Goal: Task Accomplishment & Management: Manage account settings

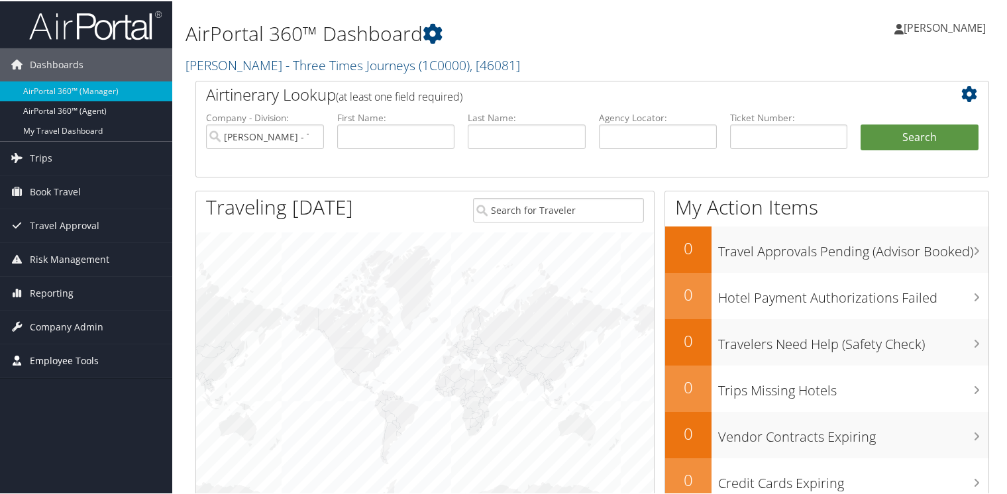
click at [44, 359] on span "Employee Tools" at bounding box center [64, 359] width 69 height 33
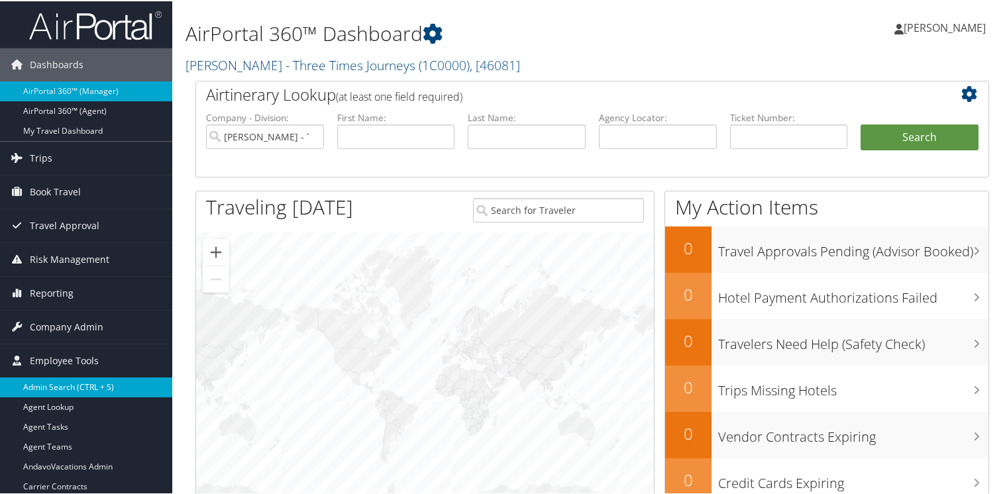
click at [44, 384] on link "Admin Search (CTRL + S)" at bounding box center [86, 386] width 172 height 20
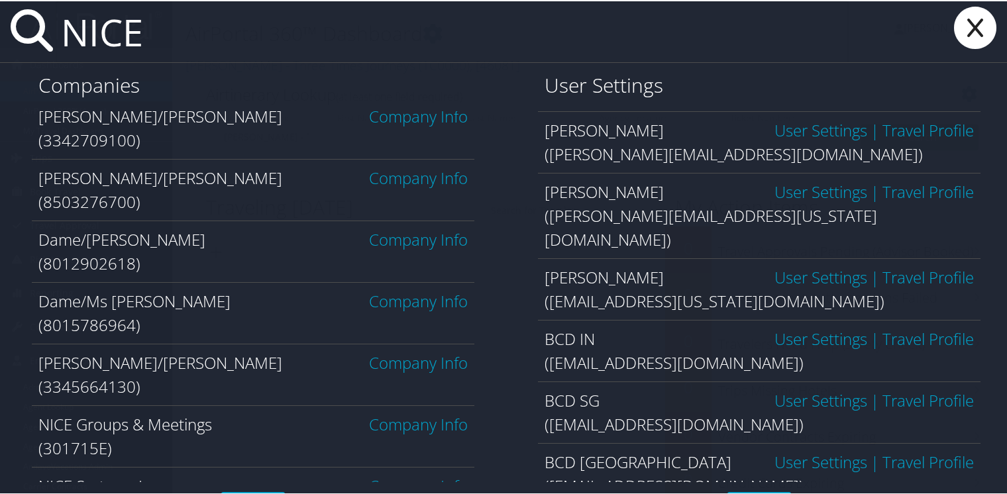
scroll to position [244, 0]
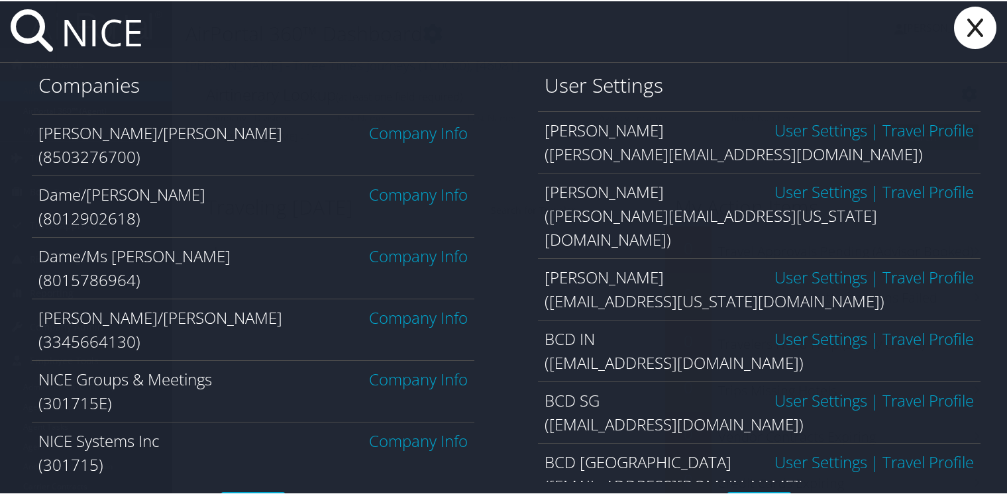
type input "NICE"
click at [970, 28] on icon at bounding box center [975, 26] width 53 height 42
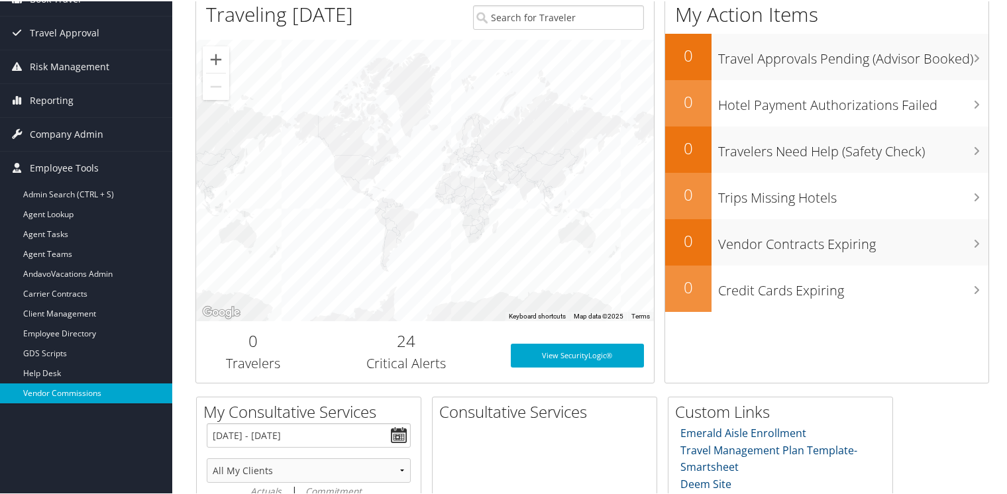
scroll to position [199, 0]
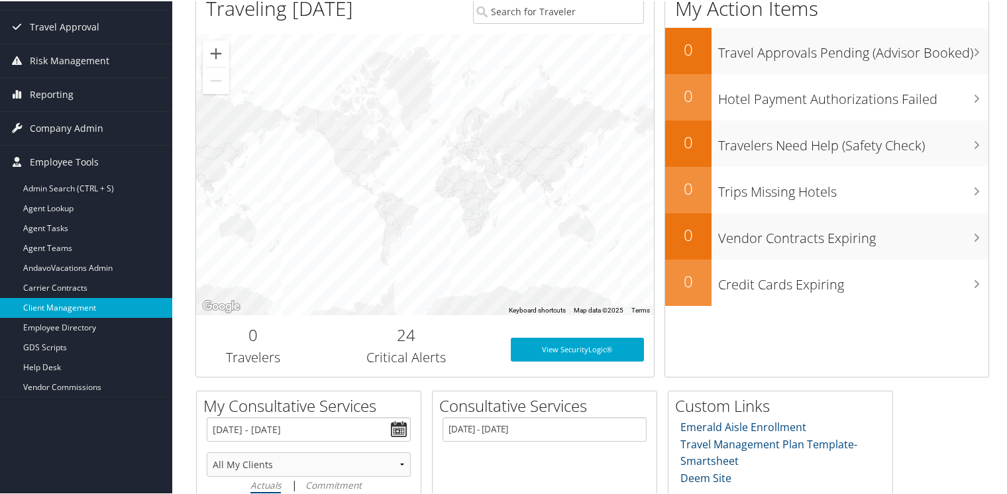
click at [64, 304] on link "Client Management" at bounding box center [86, 307] width 172 height 20
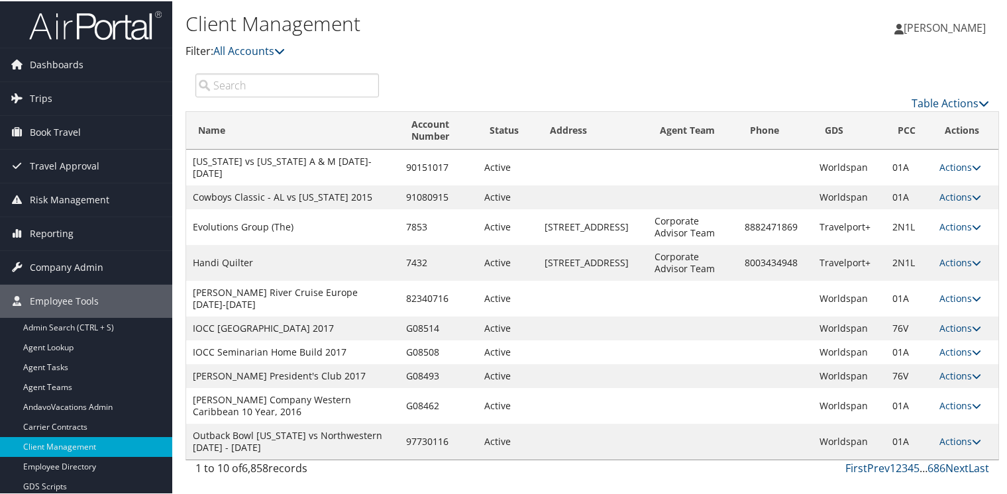
click at [295, 84] on input "search" at bounding box center [286, 84] width 183 height 24
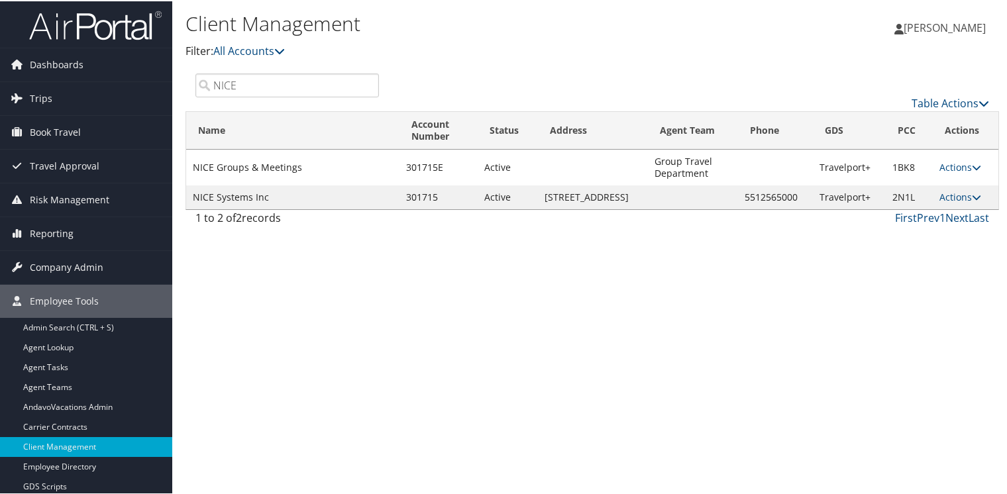
click at [273, 84] on input "NICE" at bounding box center [286, 84] width 183 height 24
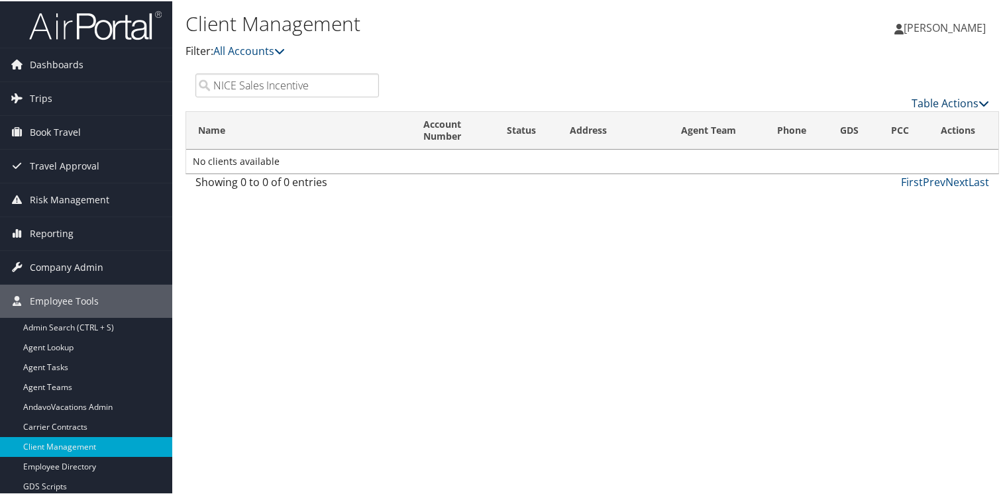
type input "NICE Sales Incentive"
click at [941, 102] on link "Table Actions" at bounding box center [950, 102] width 78 height 15
click at [858, 122] on link "Add Client" at bounding box center [906, 122] width 174 height 23
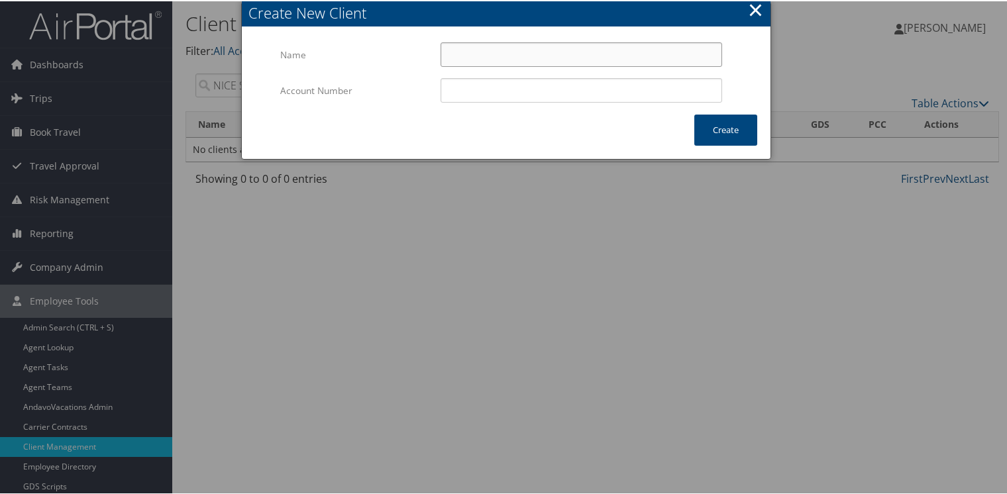
click at [501, 56] on input "Name" at bounding box center [582, 53] width 282 height 25
type input "NICE Sales Incentive"
click at [503, 92] on input "Account Number" at bounding box center [582, 89] width 282 height 25
type input "NICESI"
click at [716, 125] on button "Create" at bounding box center [725, 128] width 63 height 31
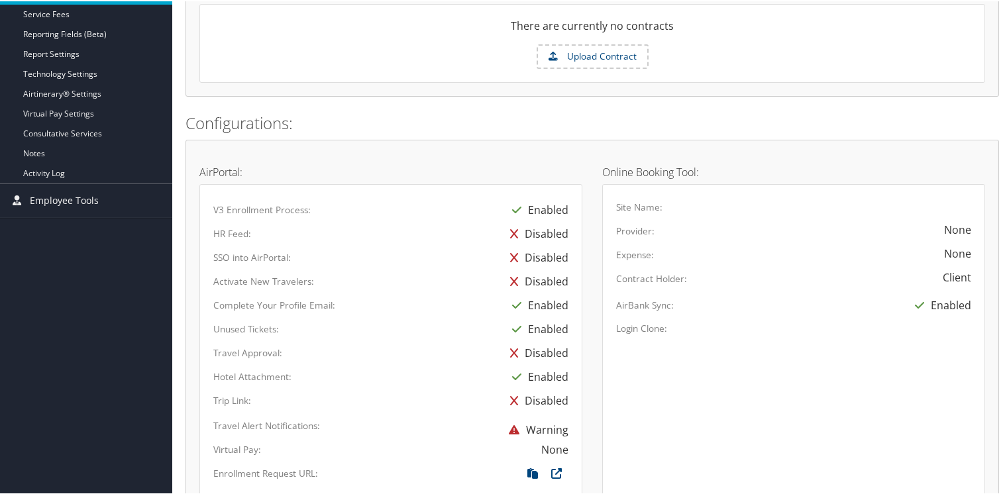
scroll to position [464, 0]
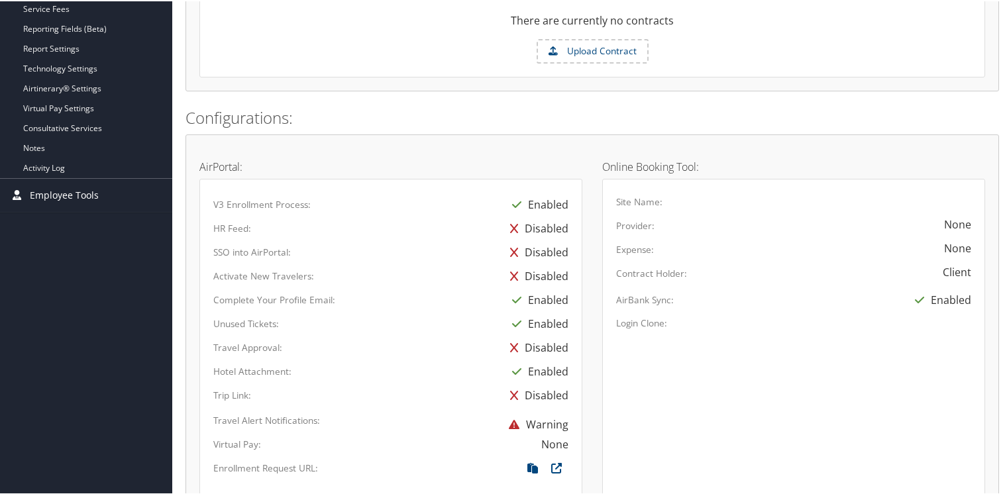
click at [56, 193] on span "Employee Tools" at bounding box center [64, 194] width 69 height 33
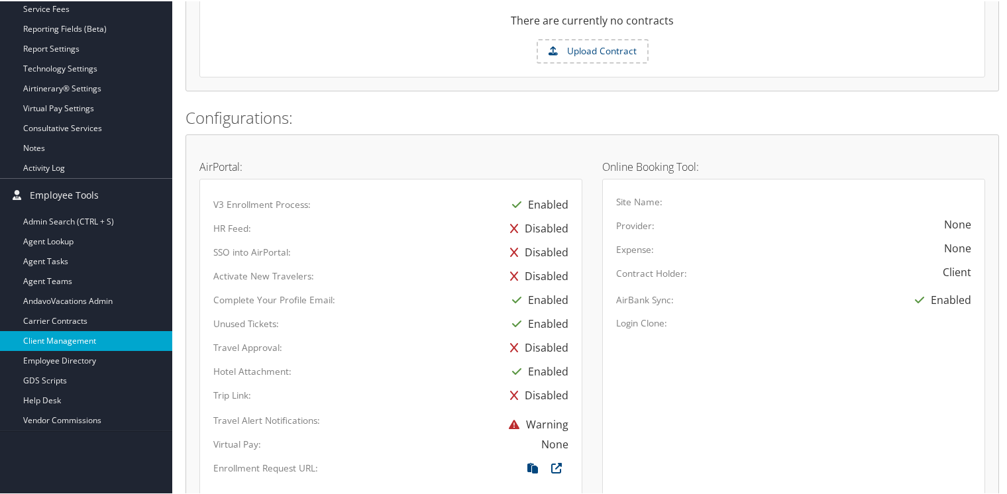
click at [46, 335] on link "Client Management" at bounding box center [86, 340] width 172 height 20
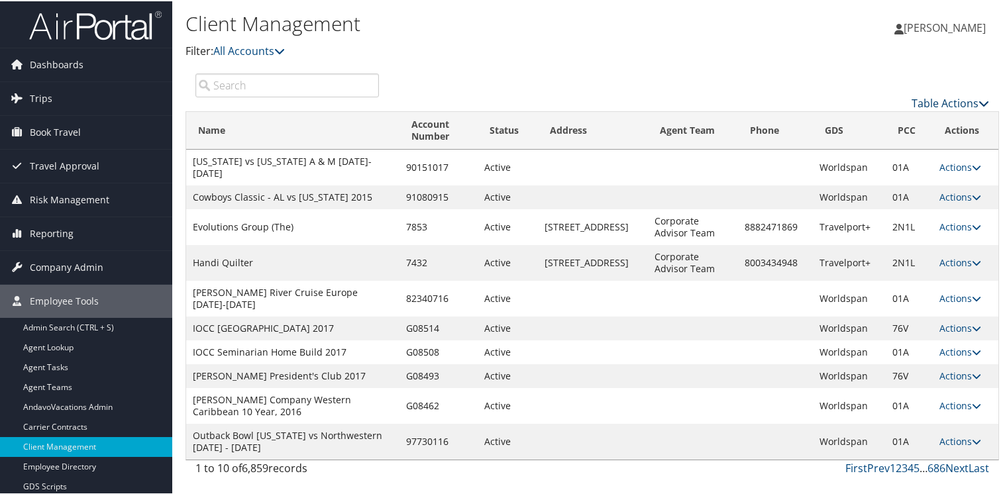
click at [959, 103] on link "Table Actions" at bounding box center [950, 102] width 78 height 15
click at [864, 119] on link "Add Client" at bounding box center [906, 122] width 174 height 23
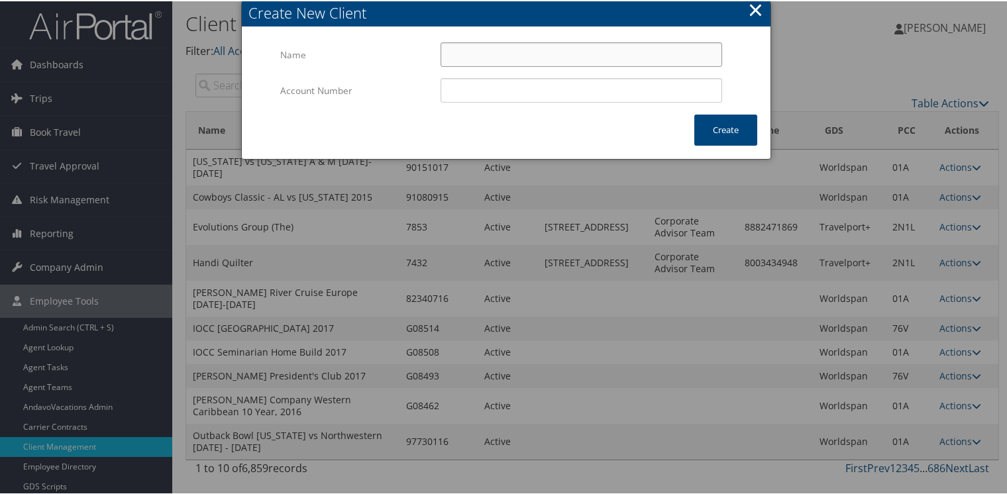
click at [578, 46] on input "Name" at bounding box center [582, 53] width 282 height 25
type input "NICE CEO Incentive trips"
click at [574, 92] on input "Account Number" at bounding box center [582, 89] width 282 height 25
type input "NICECI"
click at [723, 127] on button "Create" at bounding box center [725, 128] width 63 height 31
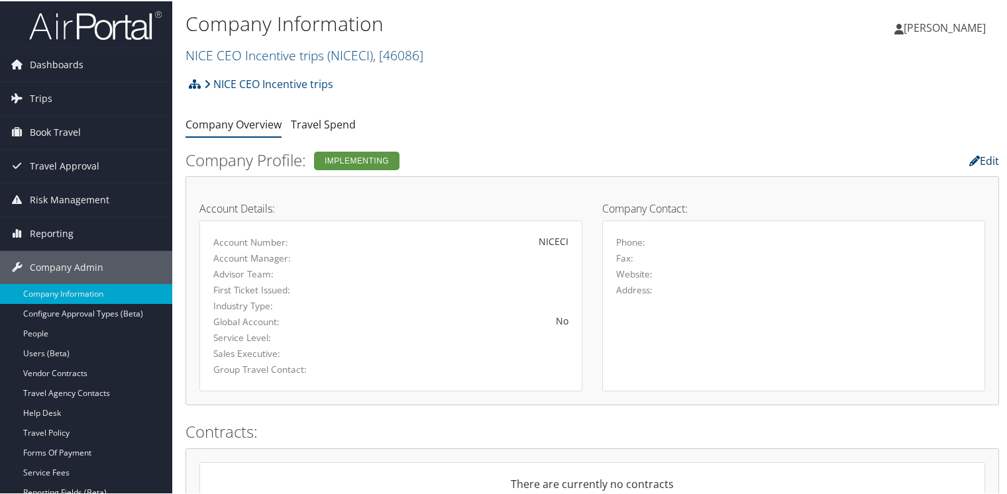
click at [982, 159] on link "Edit" at bounding box center [984, 159] width 30 height 15
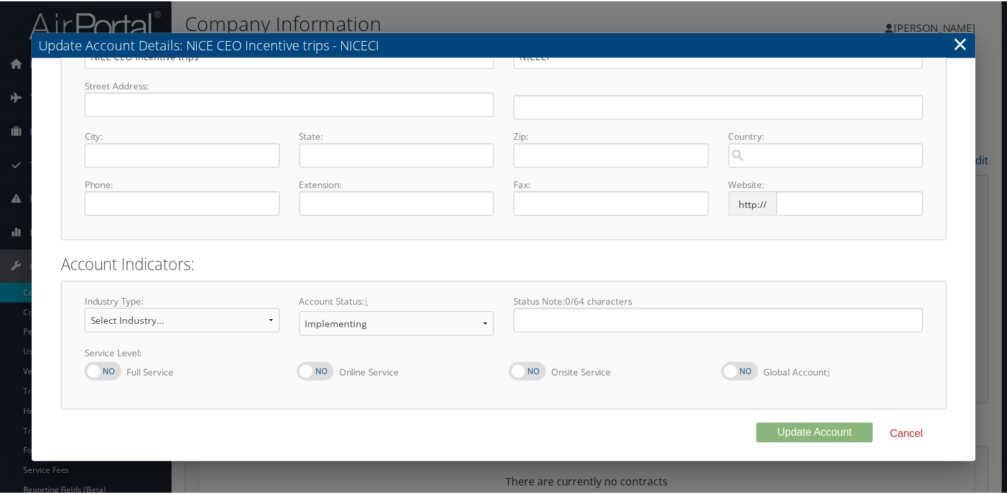
scroll to position [127, 0]
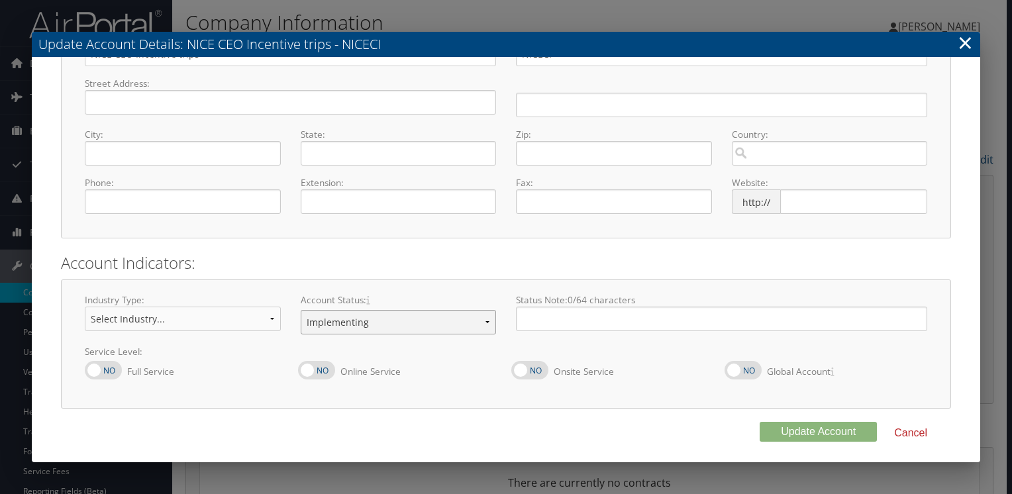
click at [358, 327] on select "Offboarding At Risk Inactive Active Implementing" at bounding box center [399, 322] width 196 height 25
select select "8"
click at [301, 310] on select "Offboarding At Risk Inactive Active Implementing" at bounding box center [399, 322] width 196 height 25
click at [603, 325] on input "text" at bounding box center [721, 319] width 411 height 25
click at [806, 427] on button "Update Account" at bounding box center [818, 432] width 117 height 20
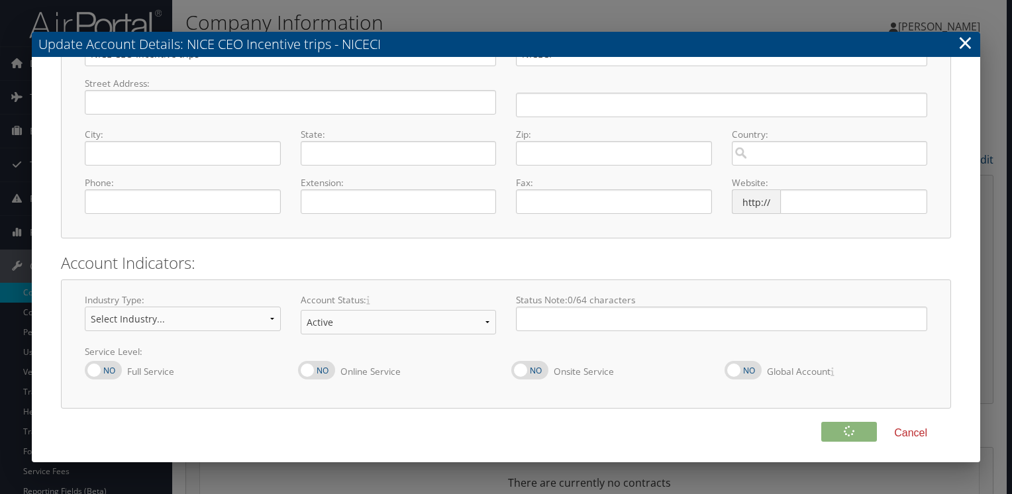
click at [806, 427] on div "Cancel" at bounding box center [506, 433] width 890 height 23
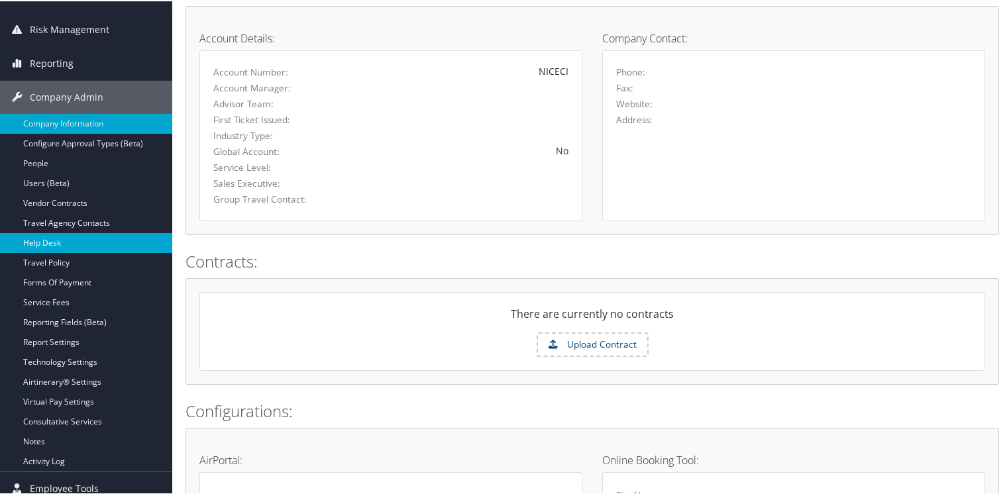
scroll to position [199, 0]
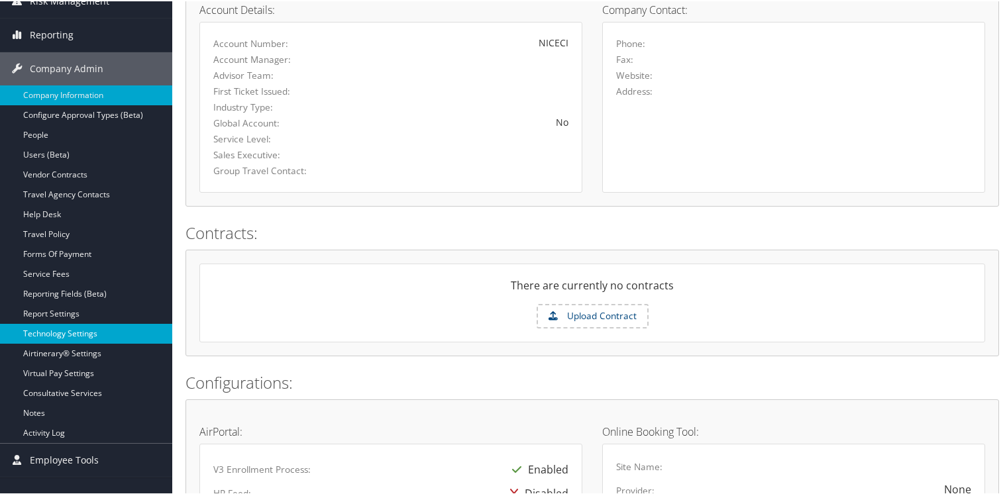
click at [58, 335] on link "Technology Settings" at bounding box center [86, 333] width 172 height 20
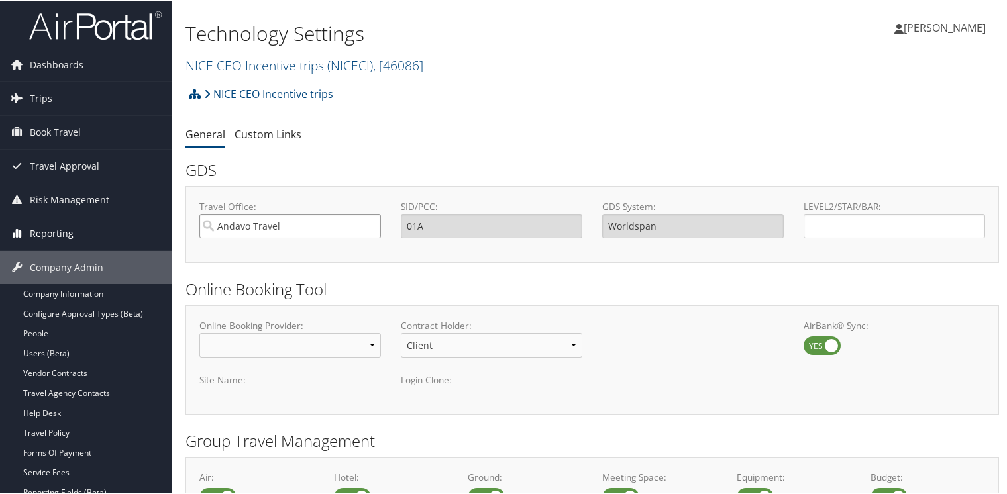
drag, startPoint x: 294, startPoint y: 221, endPoint x: 166, endPoint y: 224, distance: 127.9
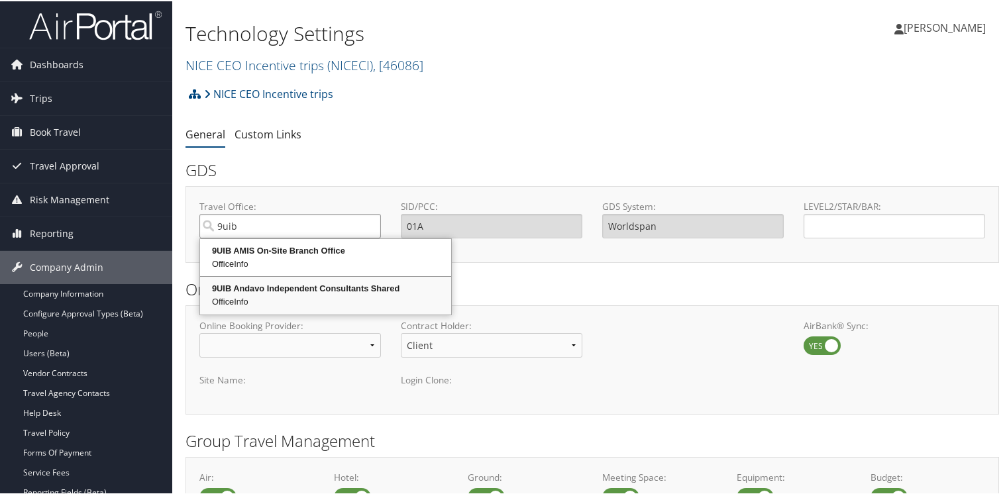
click at [235, 287] on div "9UIB Andavo Independent Consultants Shared" at bounding box center [325, 287] width 247 height 13
type input "9UIB Andavo Independent Consultants Shared"
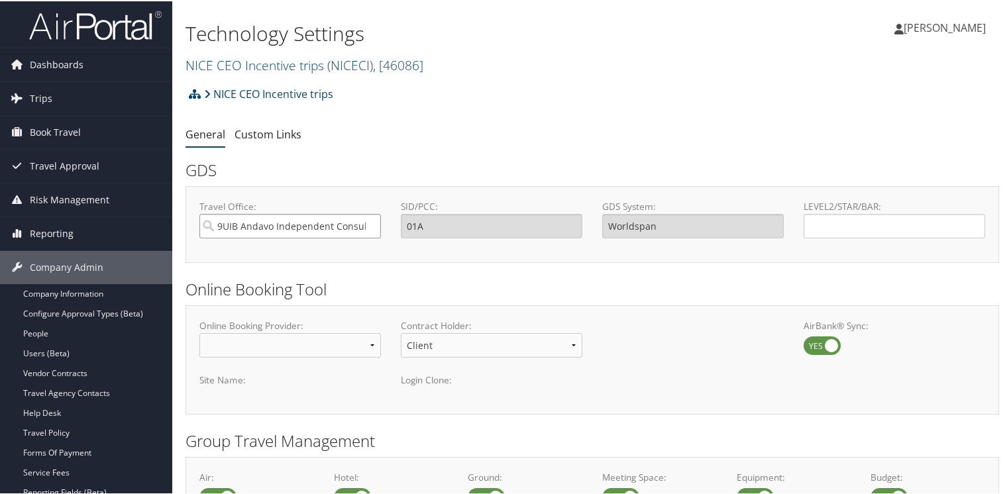
type input "9UIB"
type input "Sabre"
type input "9UIB Andavo Independent Consultants Shared"
click at [866, 217] on input "LEVEL2/STAR/BAR:" at bounding box center [895, 225] width 182 height 25
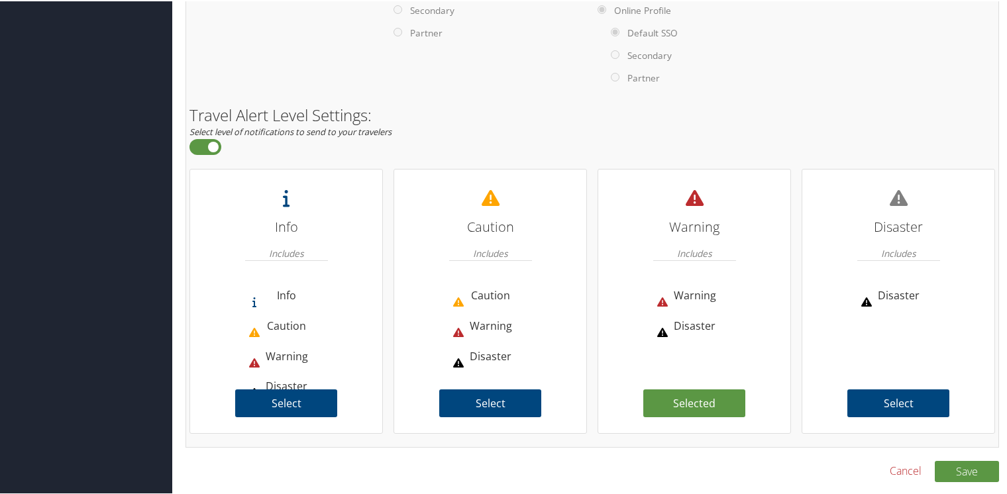
scroll to position [946, 0]
type input "NICESI"
click at [957, 473] on button "Save" at bounding box center [967, 470] width 64 height 21
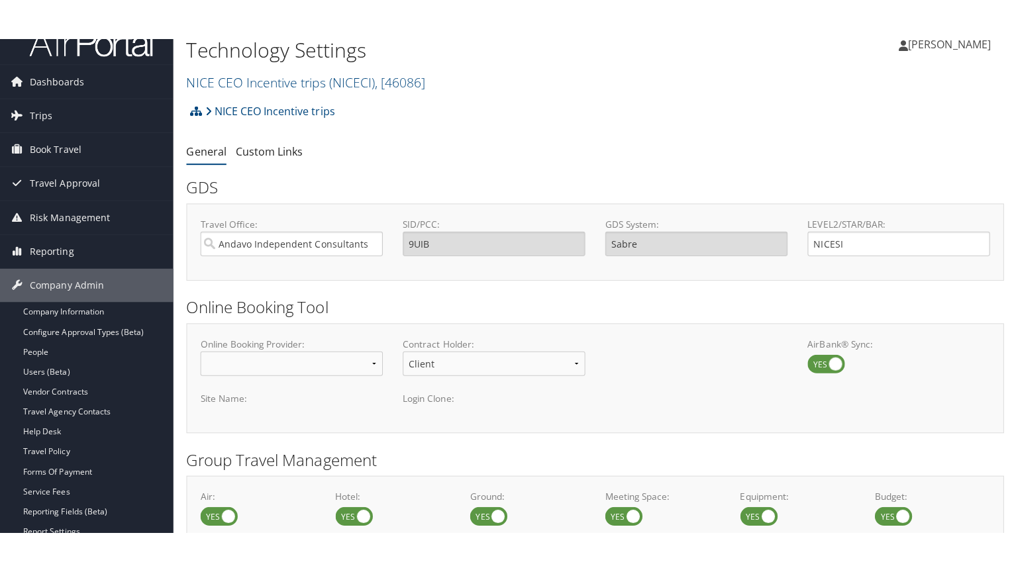
scroll to position [19, 0]
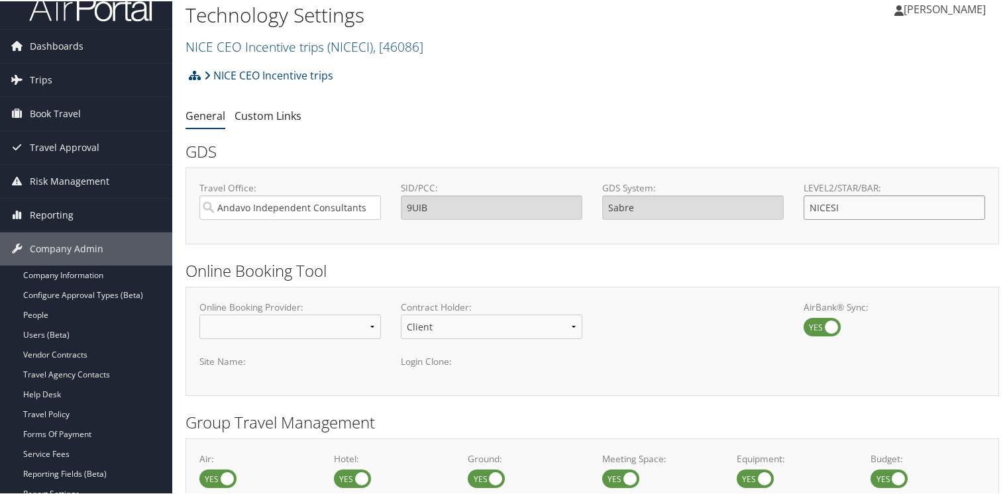
click at [842, 205] on input "NICESI" at bounding box center [895, 206] width 182 height 25
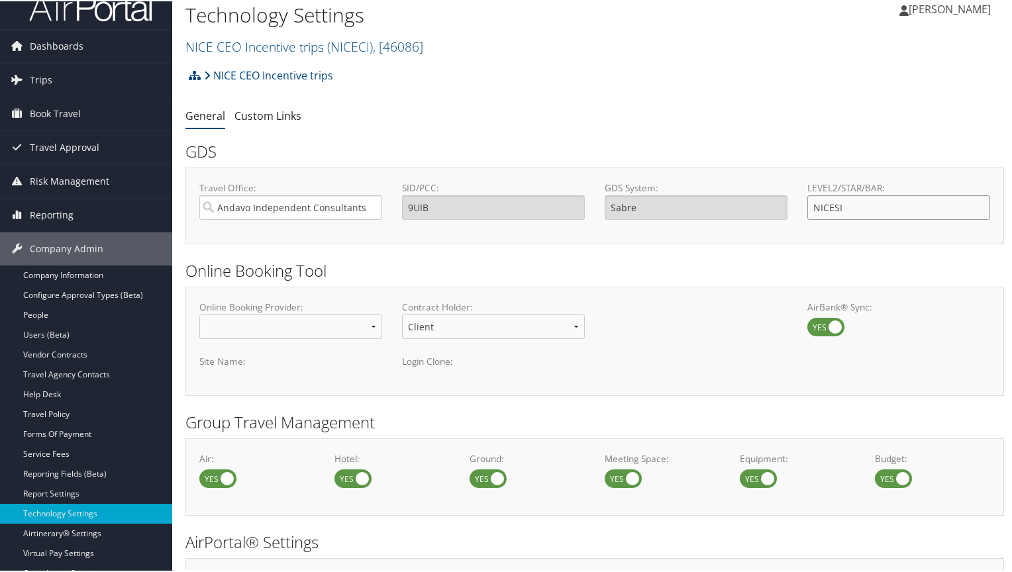
click at [864, 209] on input "NICESI" at bounding box center [898, 206] width 183 height 25
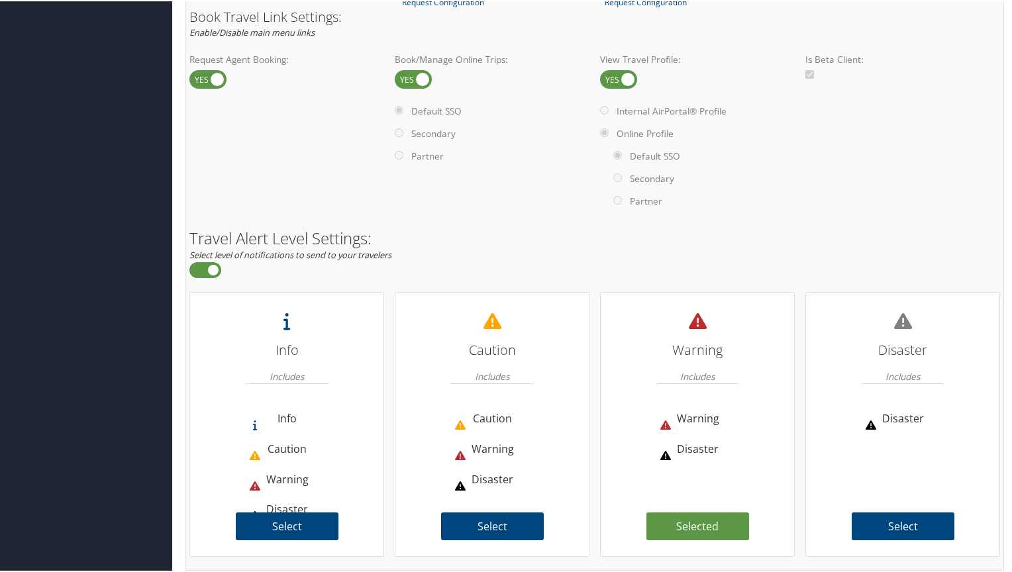
scroll to position [868, 0]
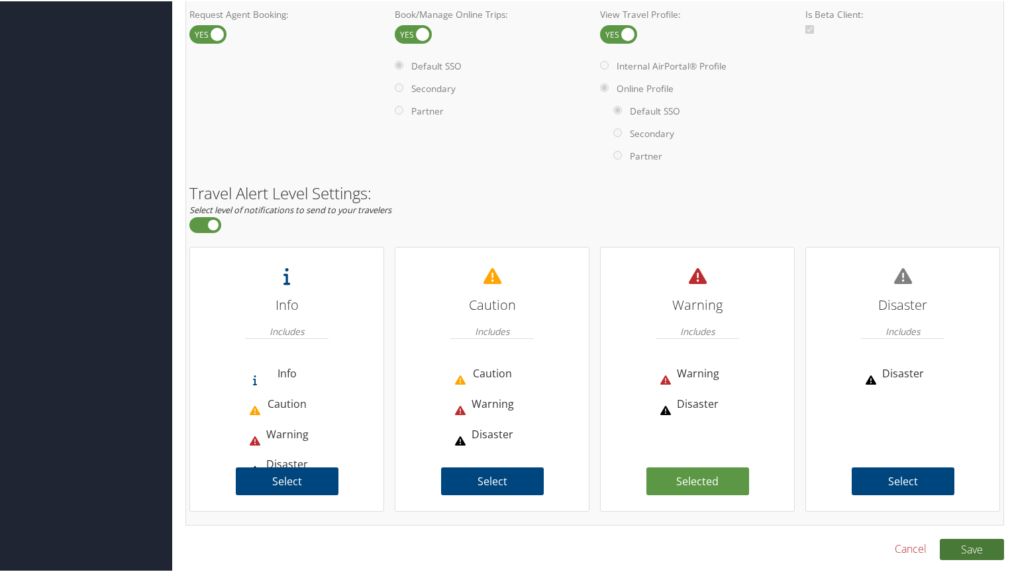
type input "NICECI"
click at [957, 494] on button "Save" at bounding box center [972, 548] width 64 height 21
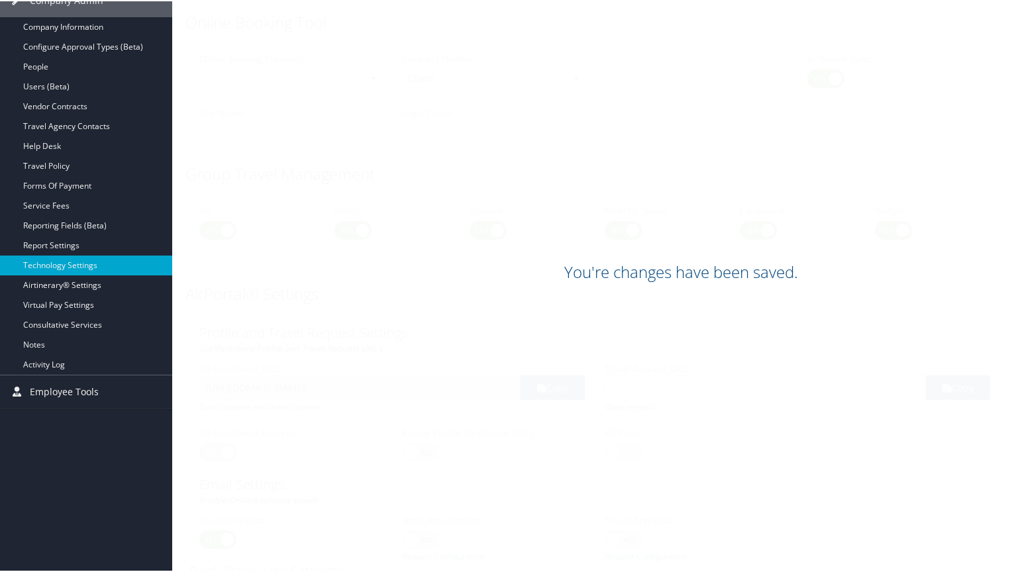
scroll to position [215, 0]
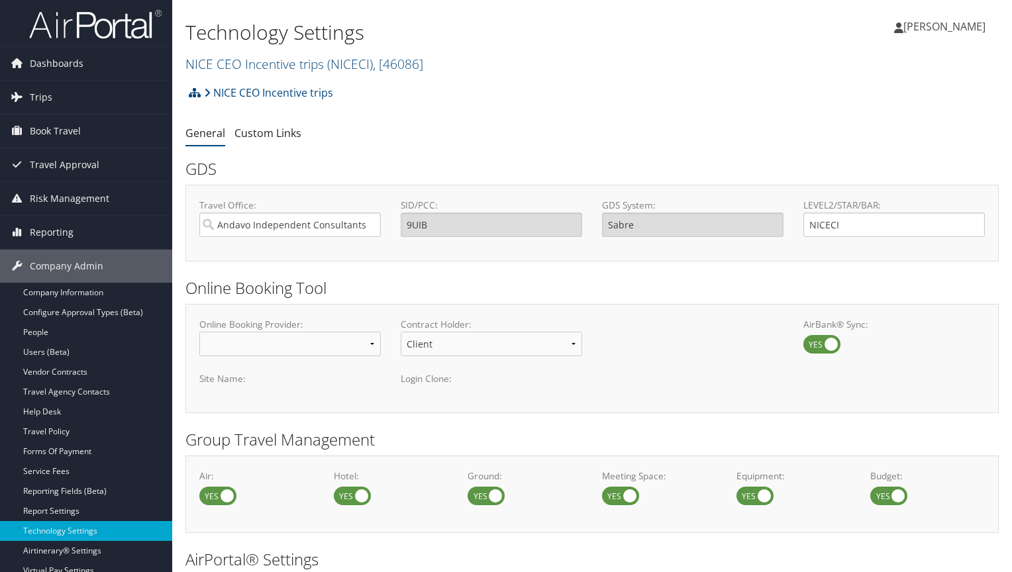
scroll to position [208, 0]
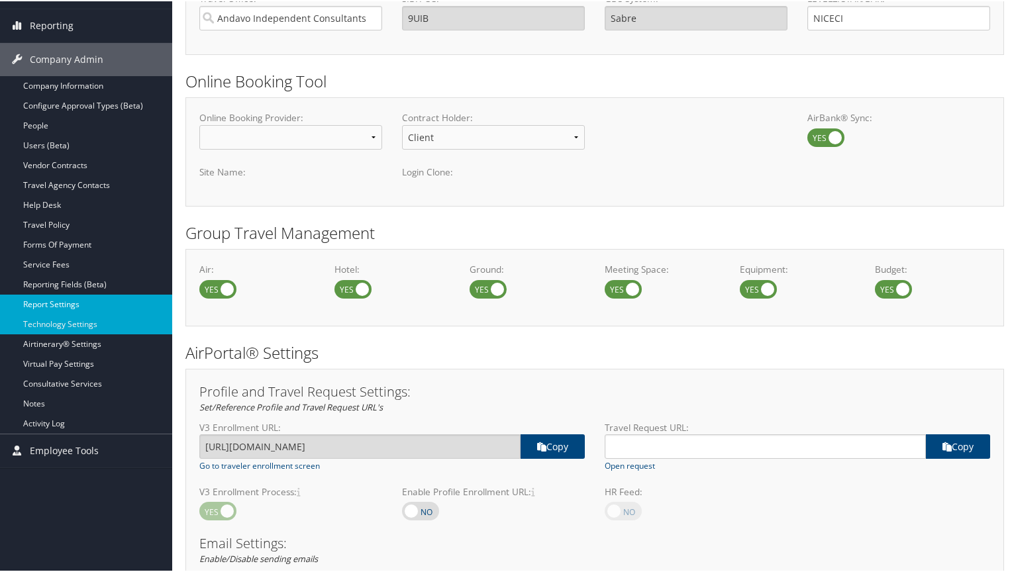
click at [60, 301] on link "Report Settings" at bounding box center [86, 303] width 172 height 20
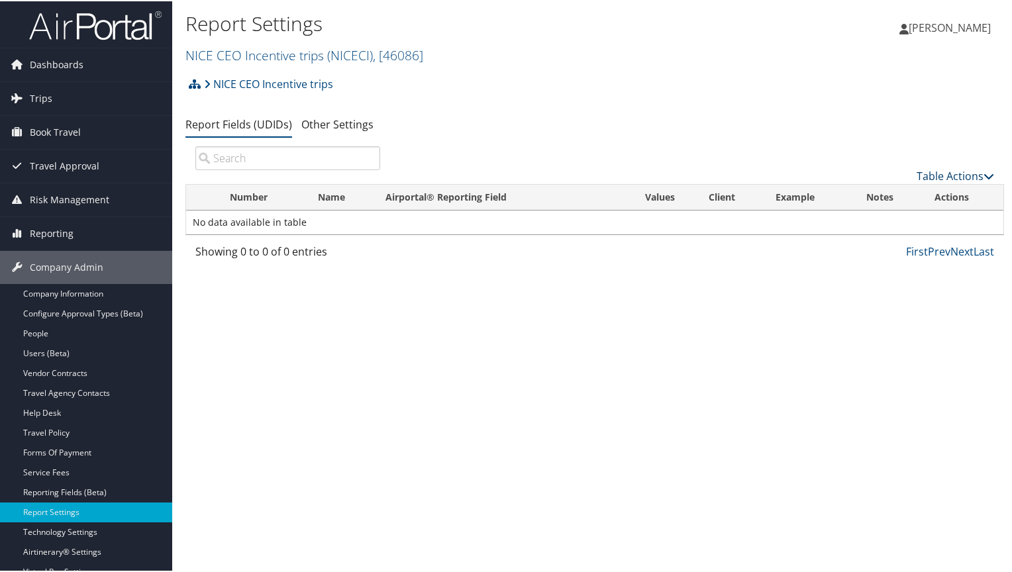
click at [927, 174] on link "Table Actions" at bounding box center [956, 175] width 78 height 15
click at [869, 195] on link "New Record" at bounding box center [911, 196] width 174 height 23
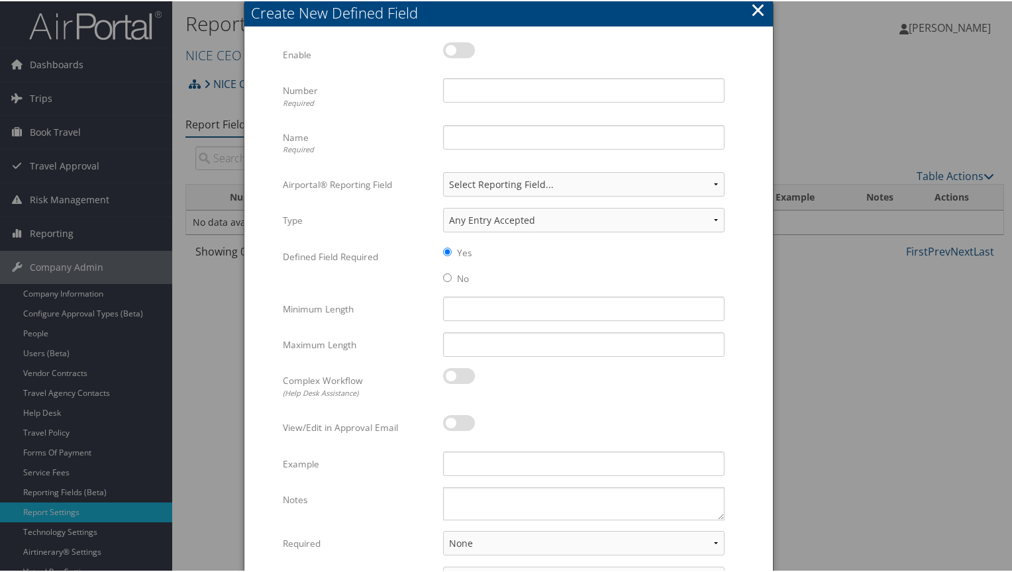
click at [460, 46] on label at bounding box center [459, 49] width 32 height 16
click at [458, 47] on input "checkbox" at bounding box center [454, 51] width 9 height 9
checkbox input "true"
click at [461, 85] on input "Number Required" at bounding box center [584, 89] width 282 height 25
type input "33"
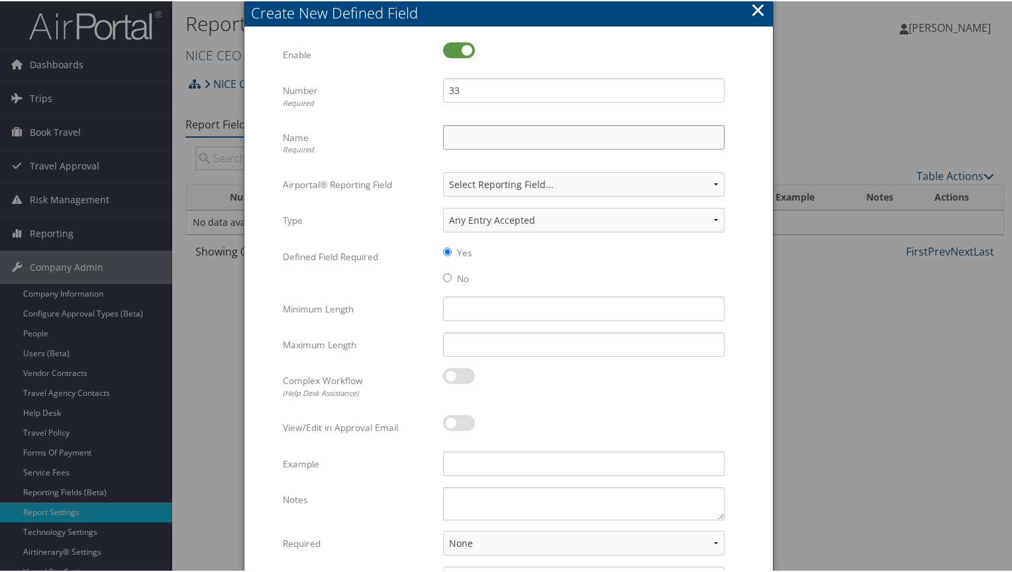
type input "Requested By"
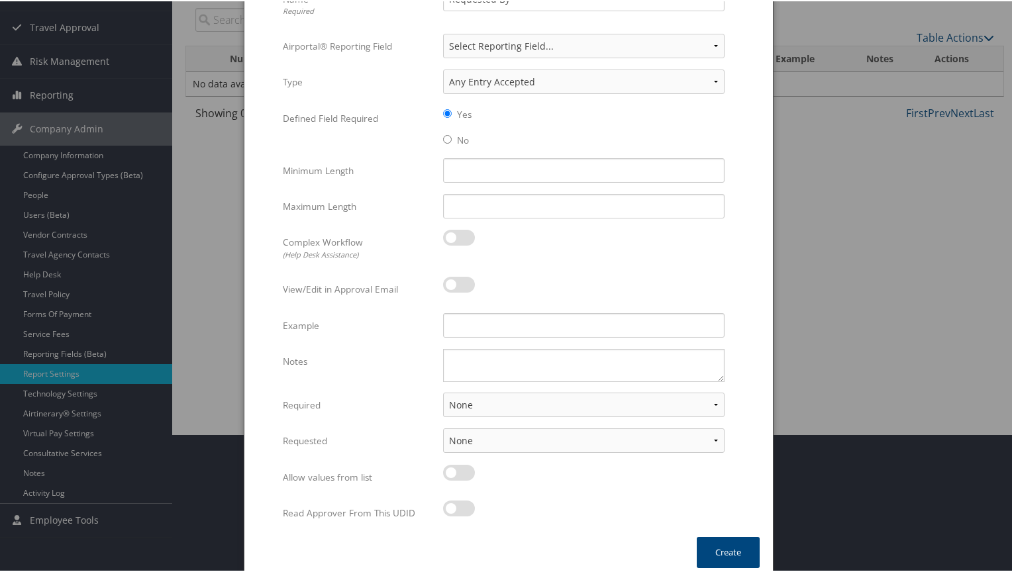
scroll to position [146, 0]
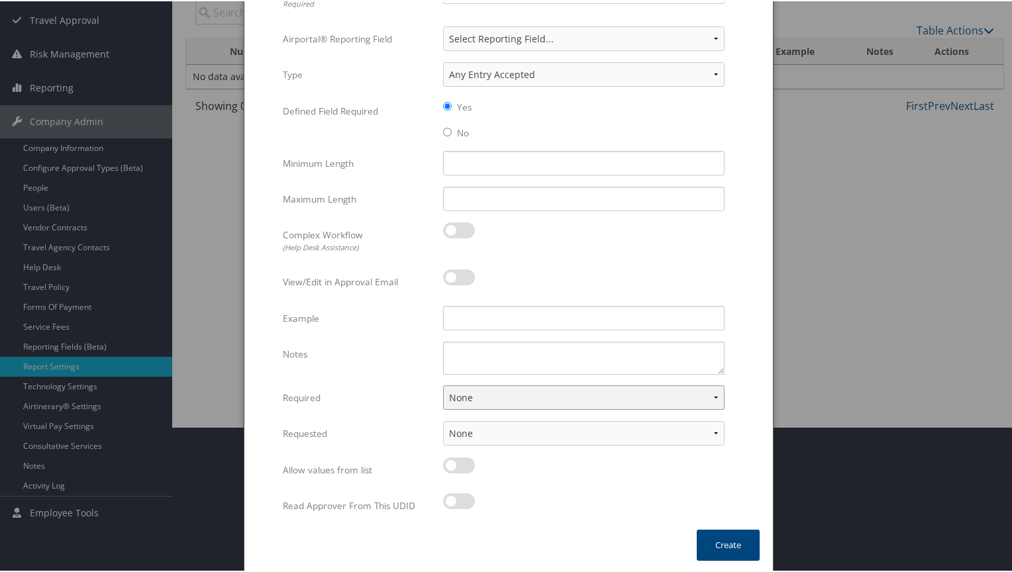
click at [481, 394] on select "None For Guest Travelers For Profiled Travelers For Both" at bounding box center [584, 396] width 282 height 25
select select "both"
click at [443, 384] on select "None For Guest Travelers For Profiled Travelers For Both" at bounding box center [584, 396] width 282 height 25
click at [468, 433] on select "None In Profile At Booking Both" at bounding box center [584, 432] width 282 height 25
select select "trip"
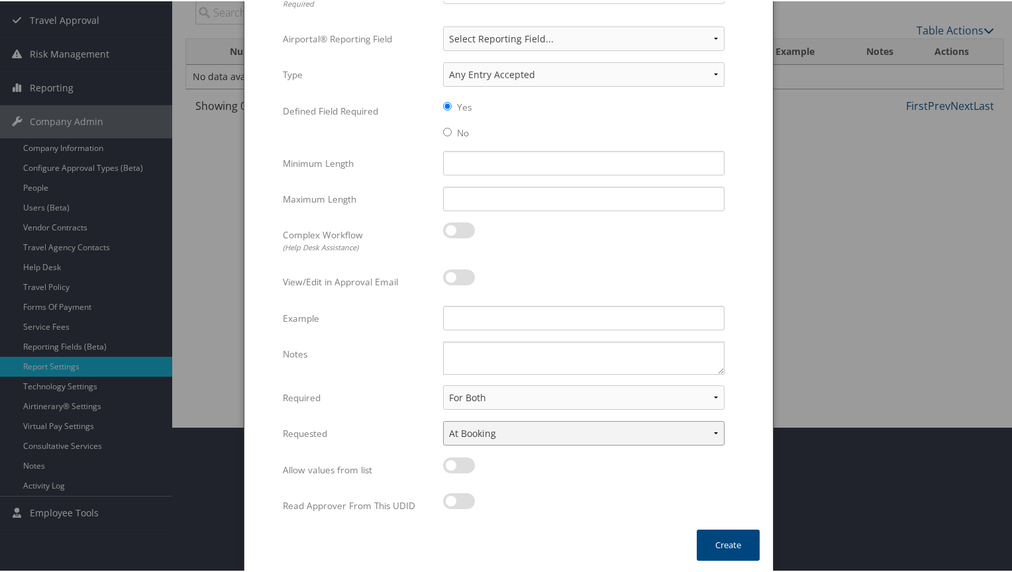
click at [443, 420] on select "None In Profile At Booking Both" at bounding box center [584, 432] width 282 height 25
click at [730, 543] on button "Create" at bounding box center [728, 544] width 63 height 31
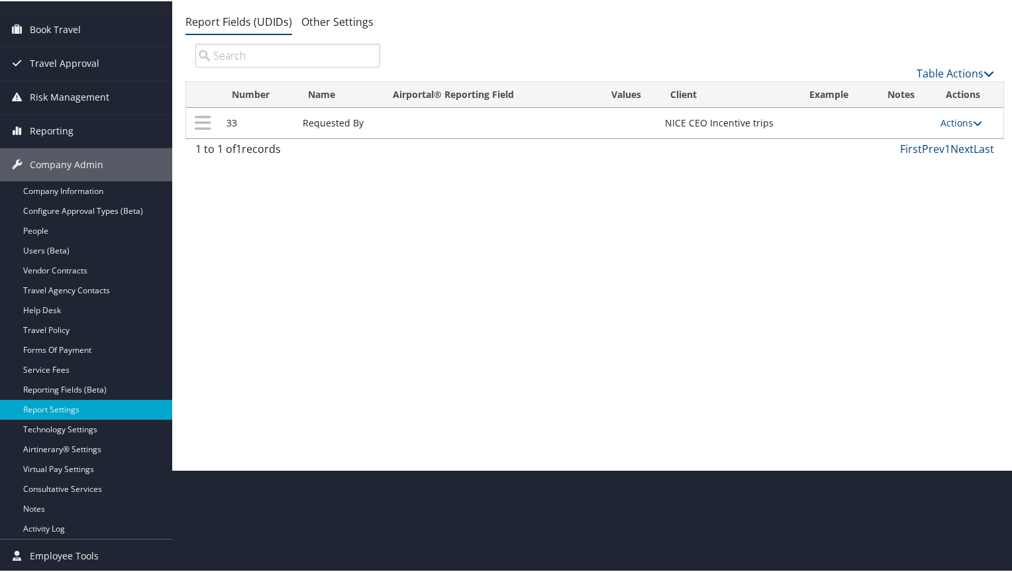
scroll to position [101, 0]
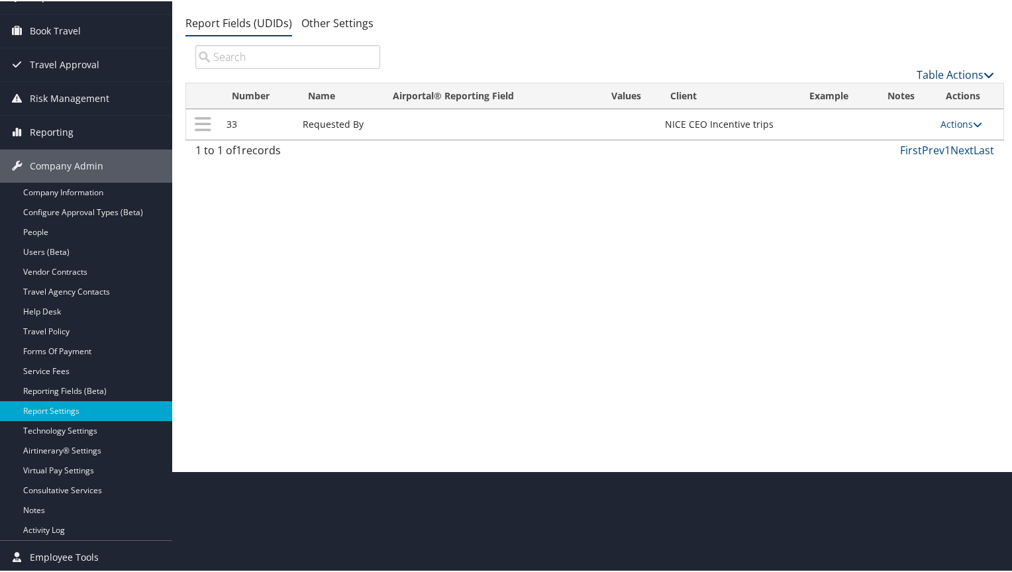
click at [930, 74] on link "Table Actions" at bounding box center [956, 73] width 78 height 15
click at [870, 91] on link "New Record" at bounding box center [911, 94] width 174 height 23
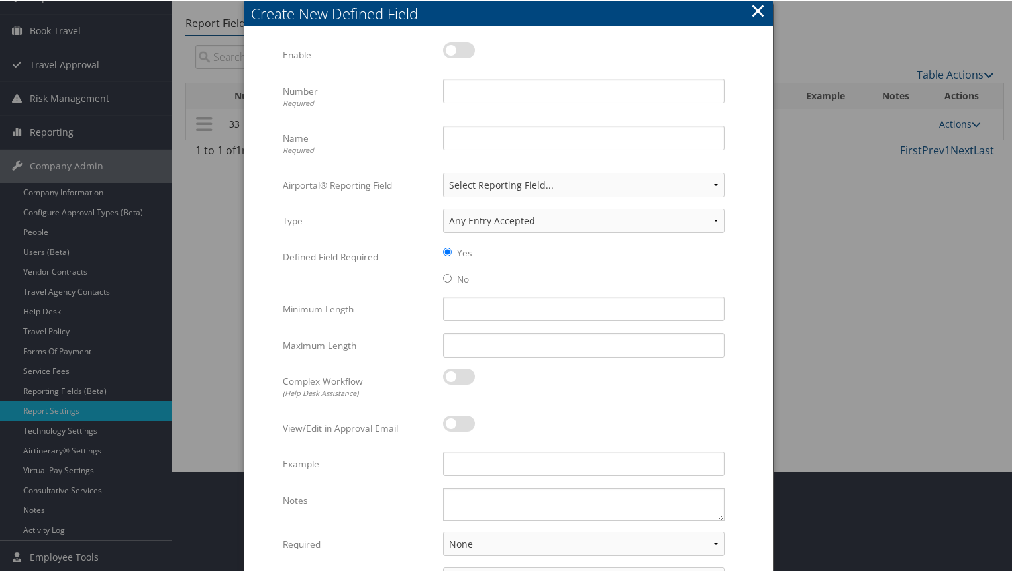
click at [461, 45] on label at bounding box center [459, 49] width 32 height 16
click at [458, 47] on input "checkbox" at bounding box center [454, 51] width 9 height 9
checkbox input "true"
click at [470, 82] on input "Number Required" at bounding box center [584, 90] width 282 height 25
type input "56"
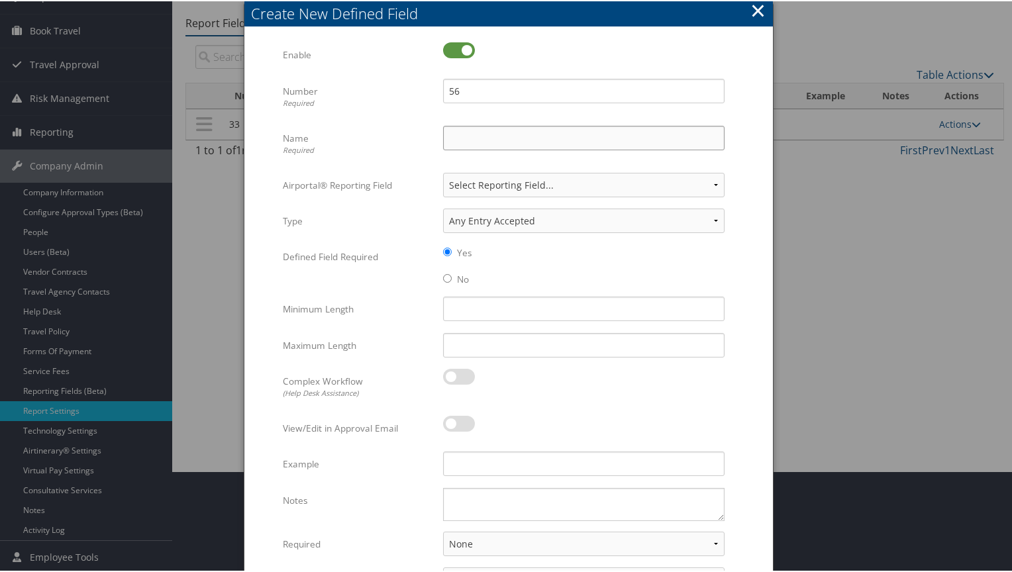
click at [482, 140] on input "Name Required" at bounding box center [584, 137] width 282 height 25
type input "Rule Class"
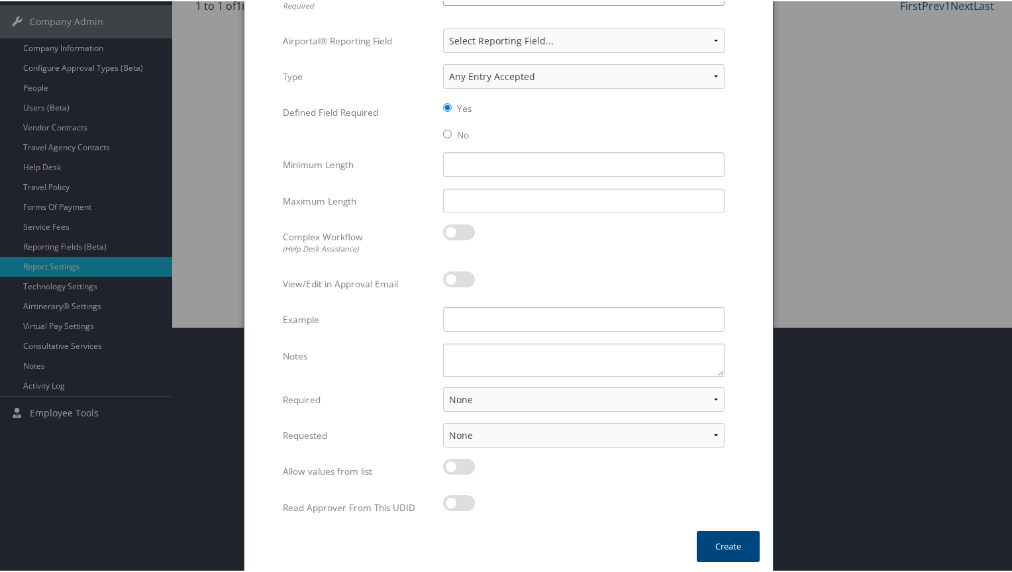
scroll to position [247, 0]
click at [502, 391] on select "None For Guest Travelers For Profiled Travelers For Both" at bounding box center [584, 397] width 282 height 25
select select "both"
click at [443, 385] on select "None For Guest Travelers For Profiled Travelers For Both" at bounding box center [584, 397] width 282 height 25
click at [743, 542] on button "Create" at bounding box center [728, 544] width 63 height 31
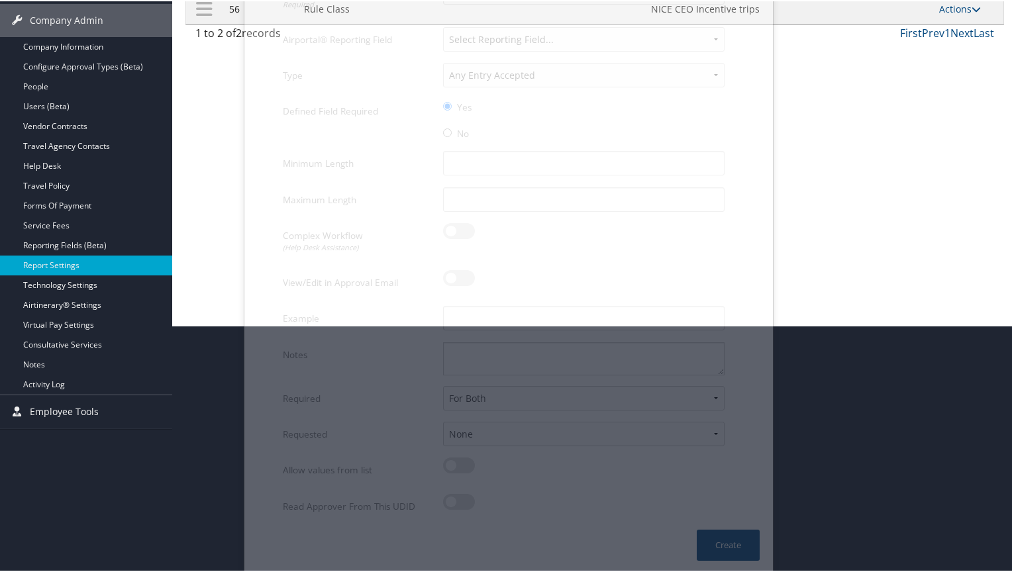
scroll to position [101, 0]
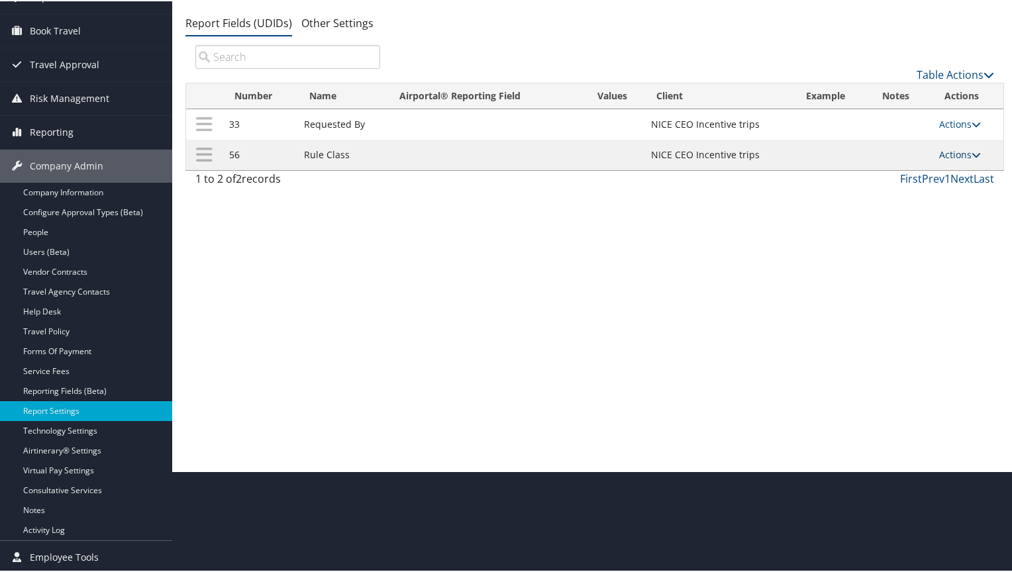
click at [961, 151] on link "Actions" at bounding box center [960, 153] width 42 height 13
click at [900, 170] on link "Update Report Field Values" at bounding box center [904, 173] width 143 height 23
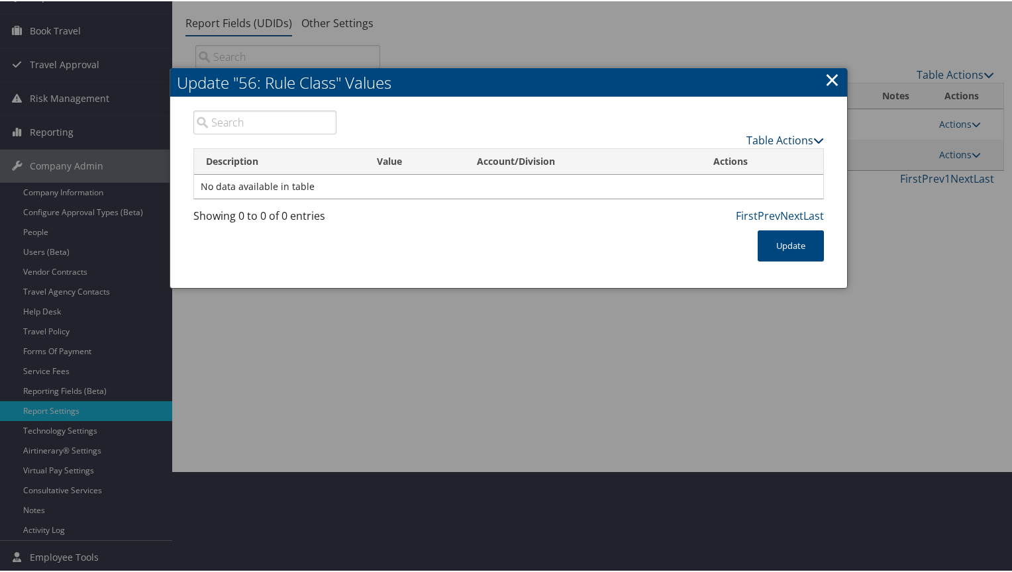
click at [782, 139] on link "Table Actions" at bounding box center [786, 139] width 78 height 15
click at [698, 165] on link "New Record" at bounding box center [734, 159] width 174 height 23
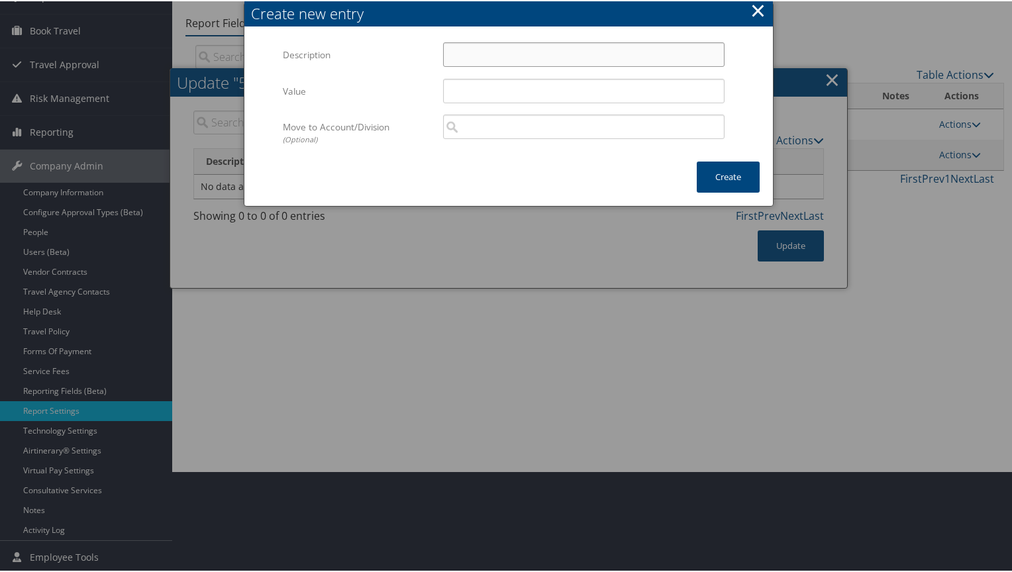
click at [492, 59] on input "Description" at bounding box center [584, 53] width 282 height 25
type input "Default Travel Class"
click at [719, 179] on button "Create" at bounding box center [728, 175] width 63 height 31
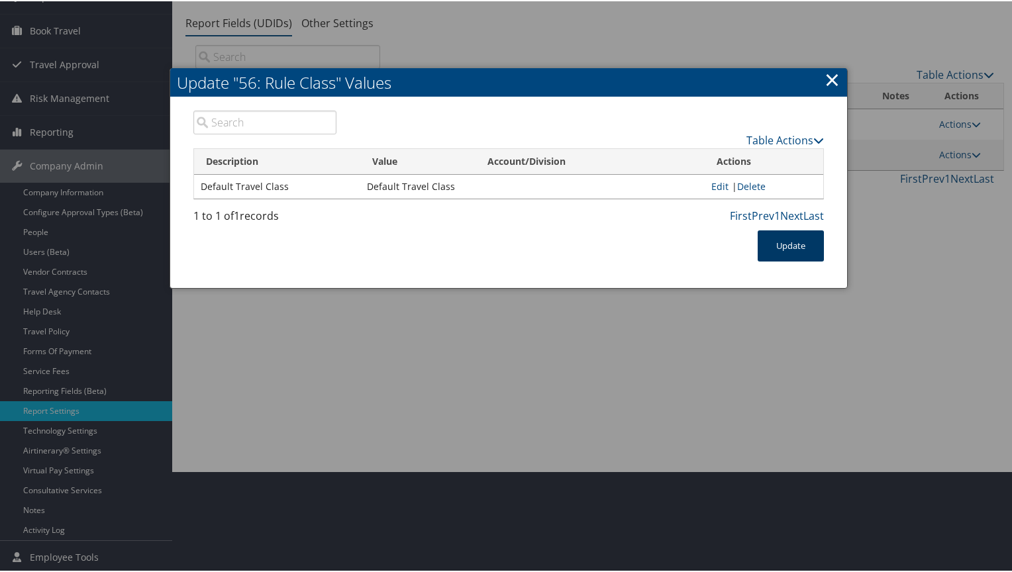
click at [779, 240] on button "Update" at bounding box center [791, 244] width 66 height 31
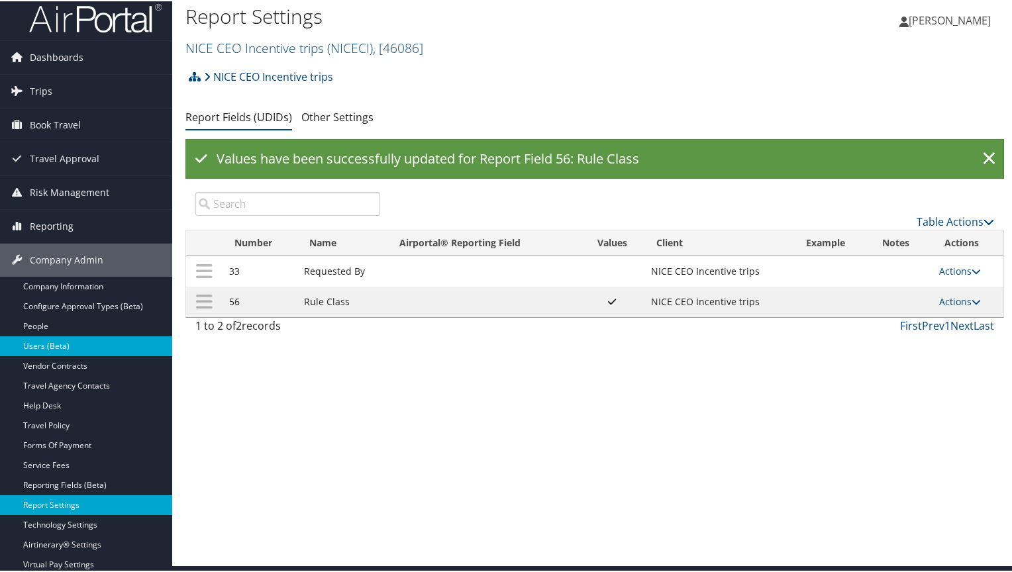
scroll to position [0, 0]
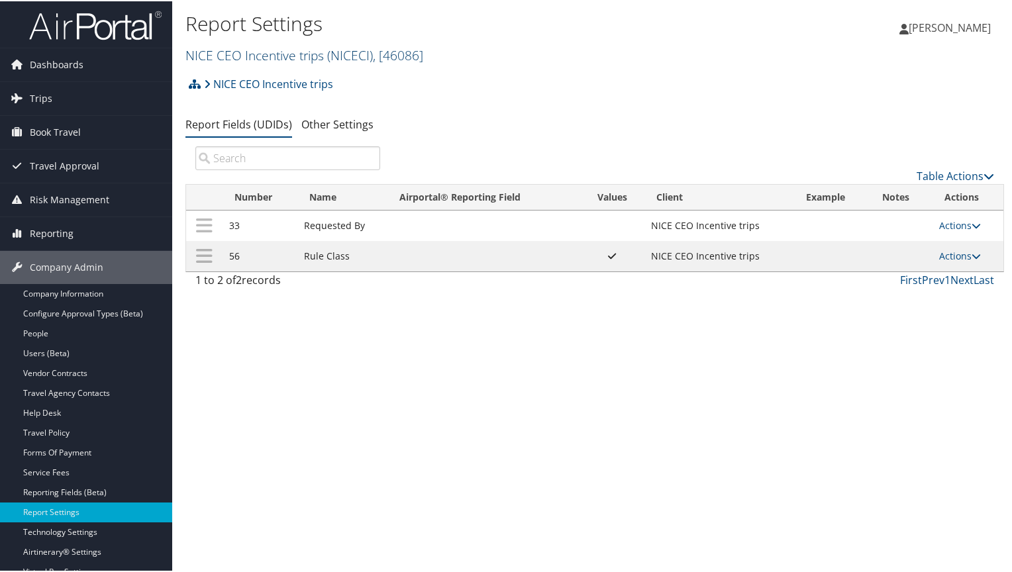
click at [209, 53] on link "NICE CEO Incentive trips ( NICECI ) , [ 46086 ]" at bounding box center [304, 54] width 238 height 18
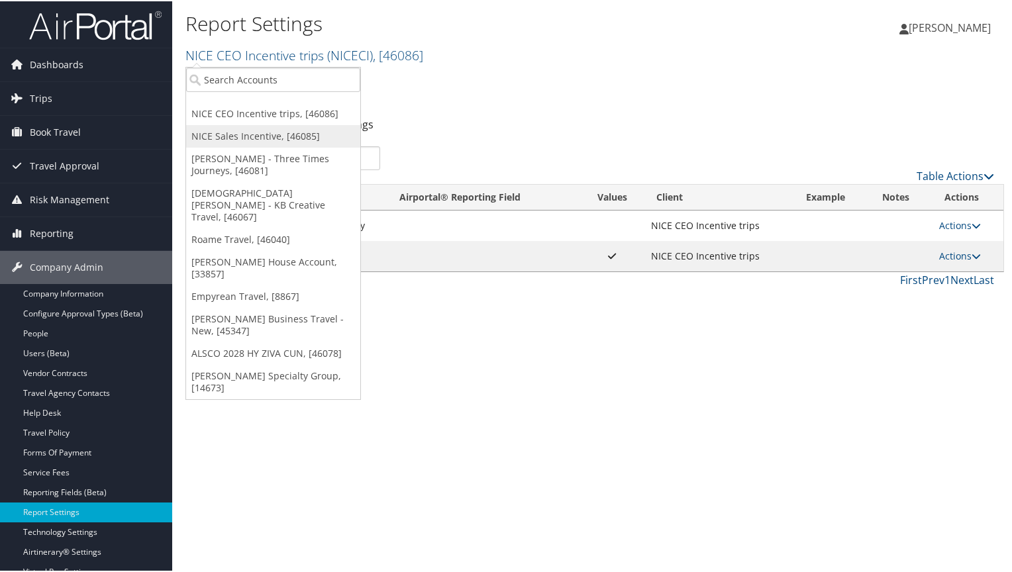
click at [212, 136] on link "NICE Sales Incentive, [46085]" at bounding box center [273, 135] width 174 height 23
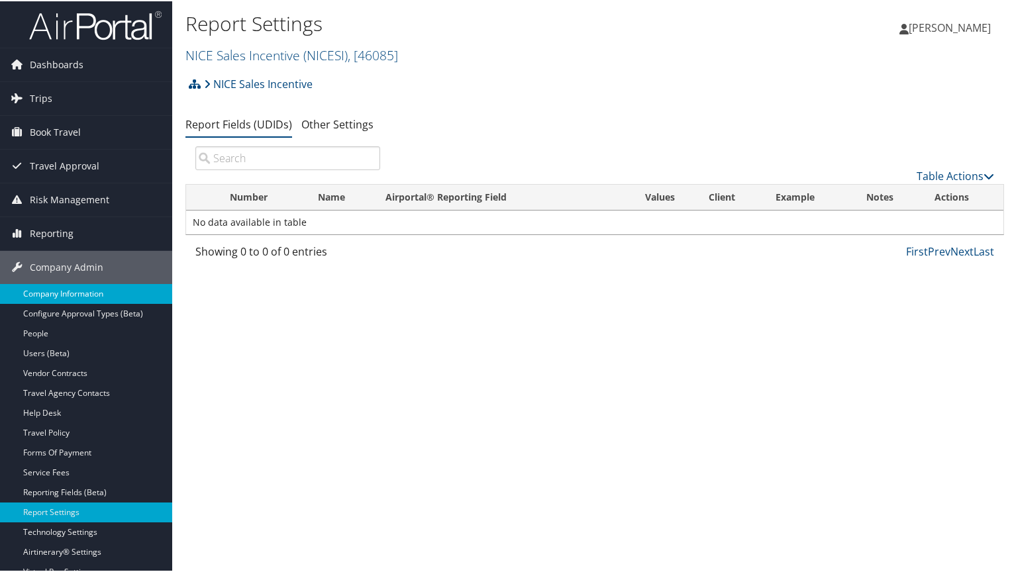
click at [60, 289] on link "Company Information" at bounding box center [86, 293] width 172 height 20
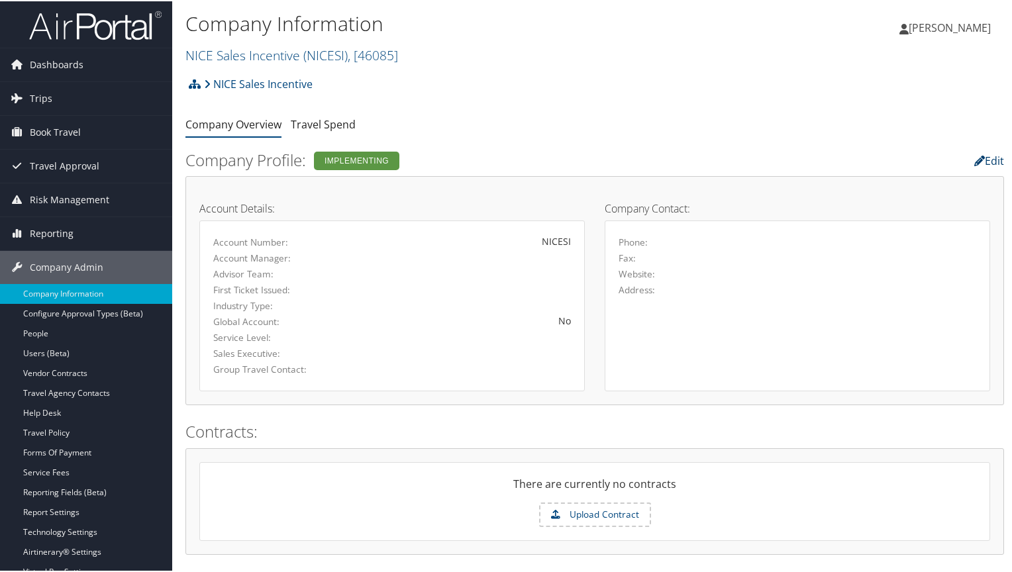
click at [984, 157] on link "Edit" at bounding box center [989, 159] width 30 height 15
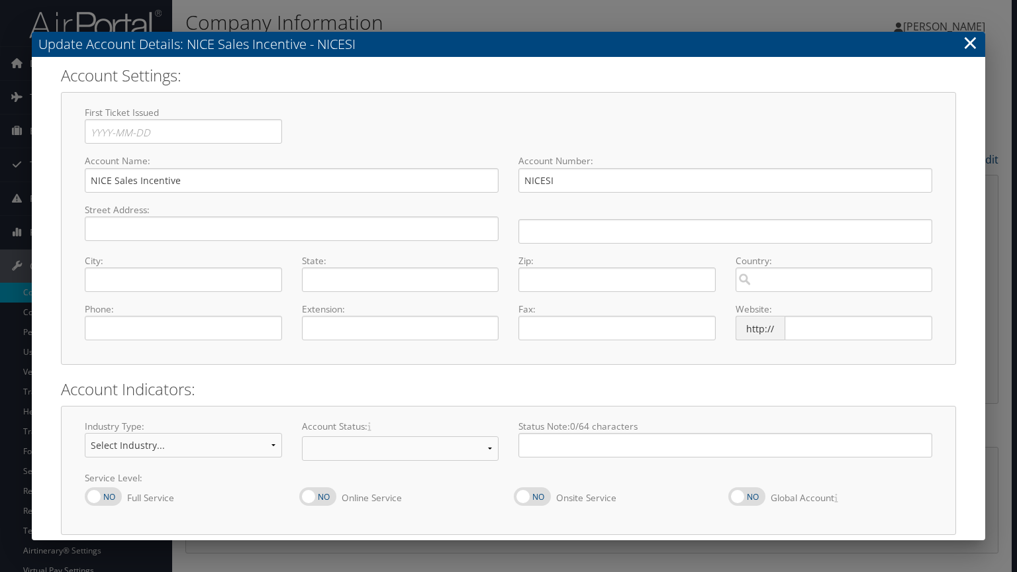
select select "7"
click at [215, 180] on input "NICE Sales Incentive" at bounding box center [292, 180] width 414 height 25
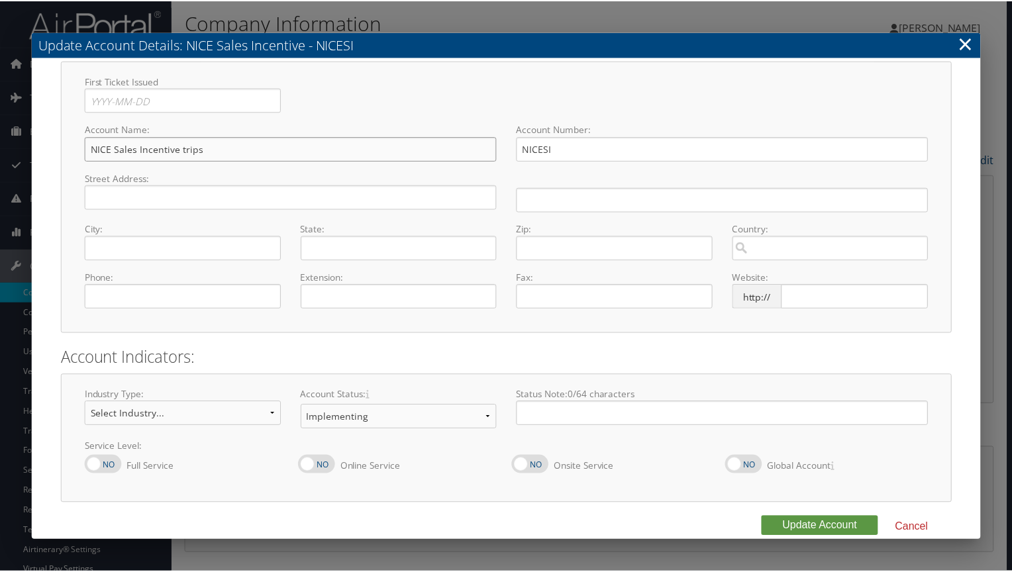
scroll to position [48, 0]
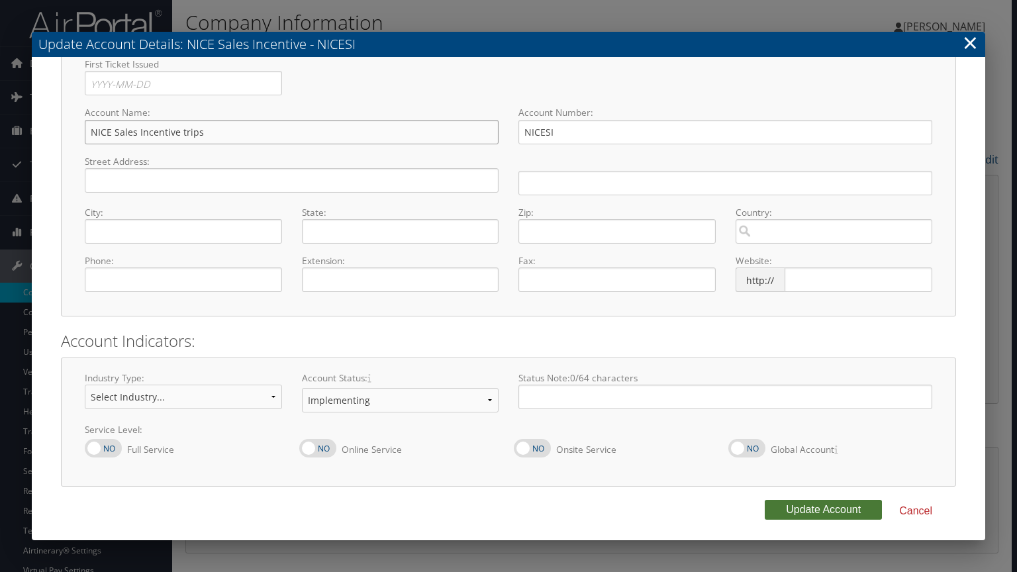
type input "NICE Sales Incentive trips"
click at [790, 509] on button "Update Account" at bounding box center [823, 510] width 117 height 20
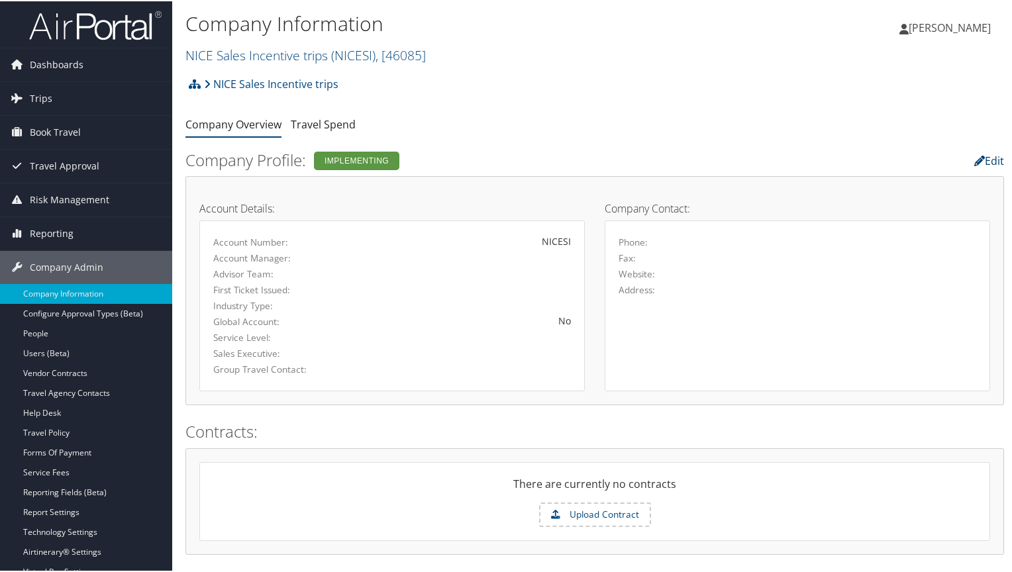
click at [980, 157] on link "Edit" at bounding box center [989, 159] width 30 height 15
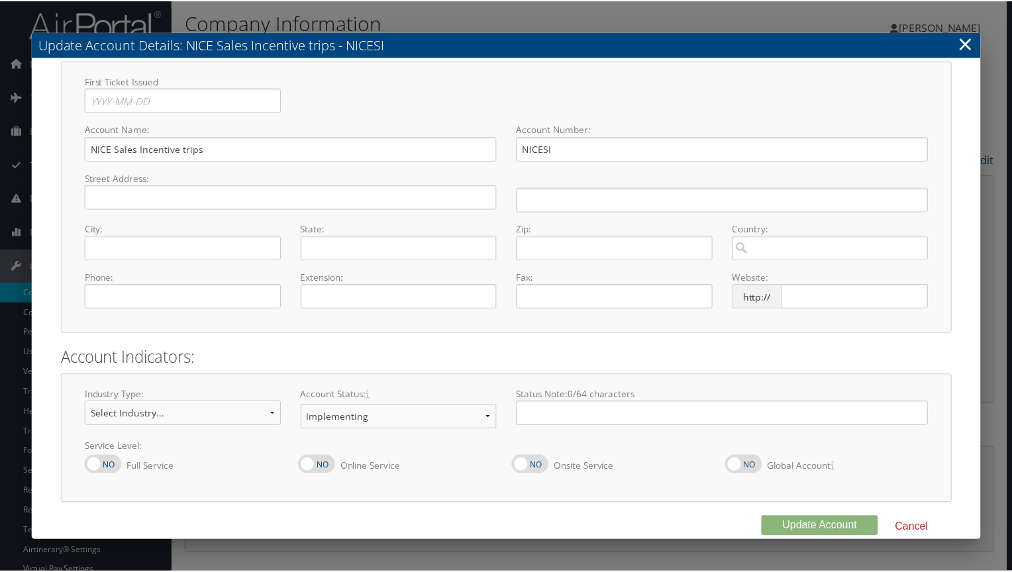
scroll to position [48, 0]
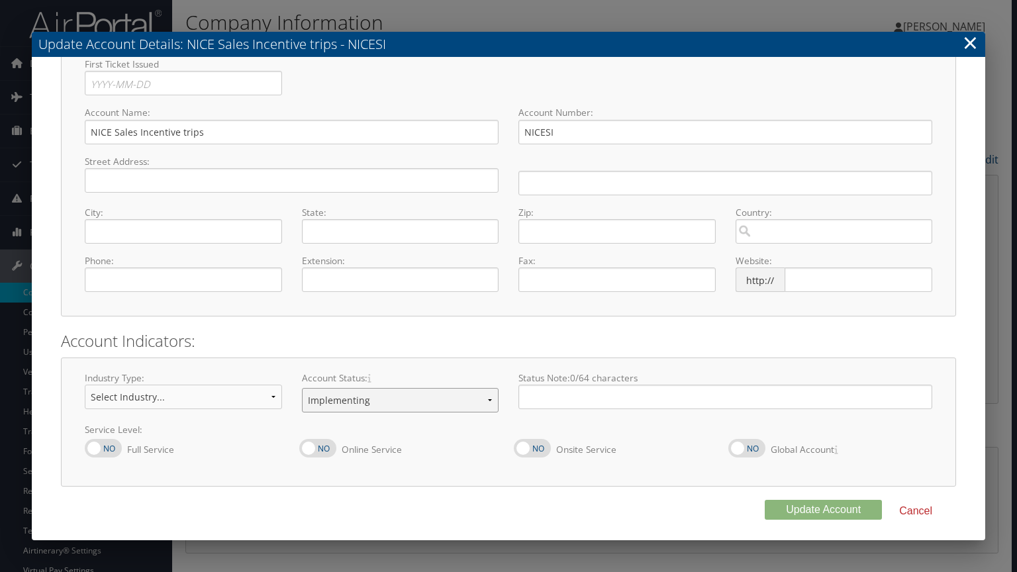
click at [375, 400] on select "Offboarding At Risk Inactive Active Implementing" at bounding box center [400, 400] width 197 height 25
select select "8"
click at [302, 388] on select "Offboarding At Risk Inactive Active Implementing" at bounding box center [400, 400] width 197 height 25
click at [803, 509] on button "Update Account" at bounding box center [823, 510] width 117 height 20
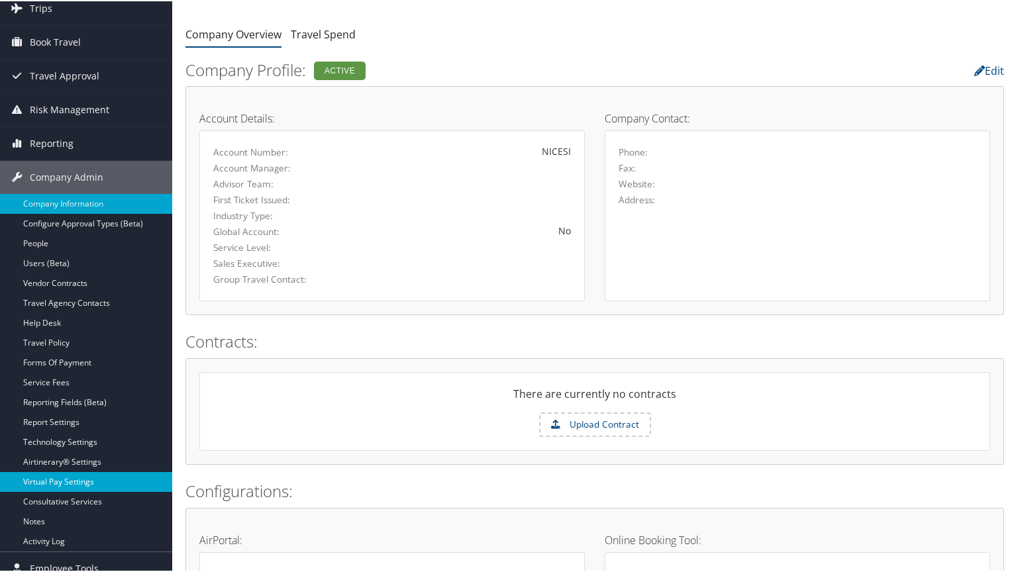
scroll to position [132, 0]
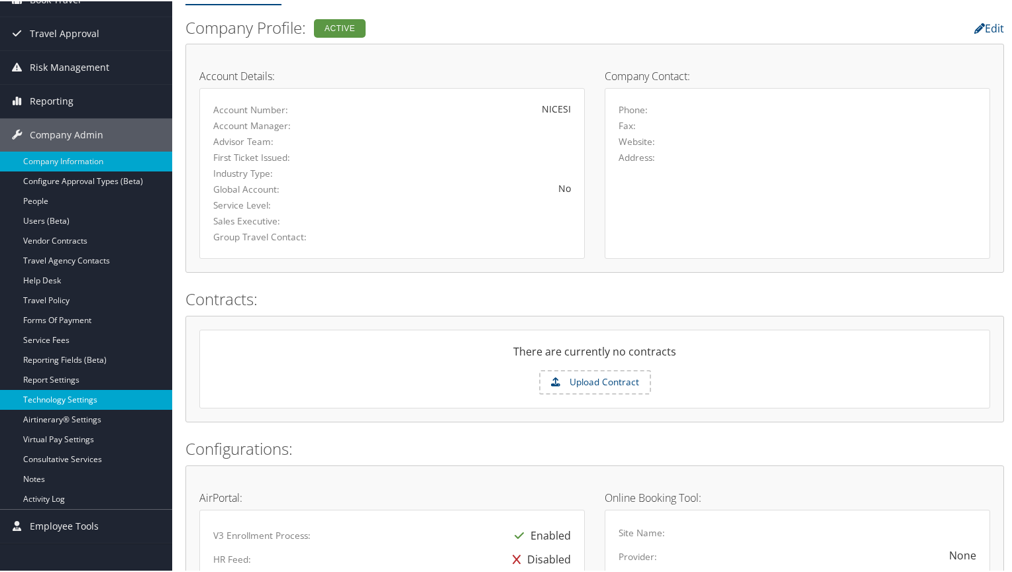
click at [51, 396] on link "Technology Settings" at bounding box center [86, 399] width 172 height 20
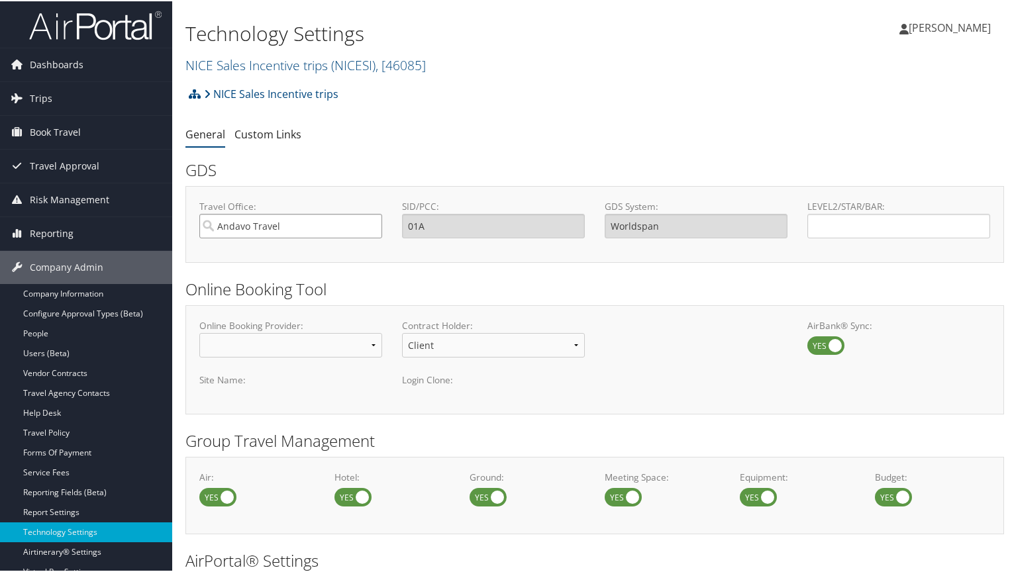
click at [328, 225] on input "Andavo Travel" at bounding box center [290, 225] width 183 height 25
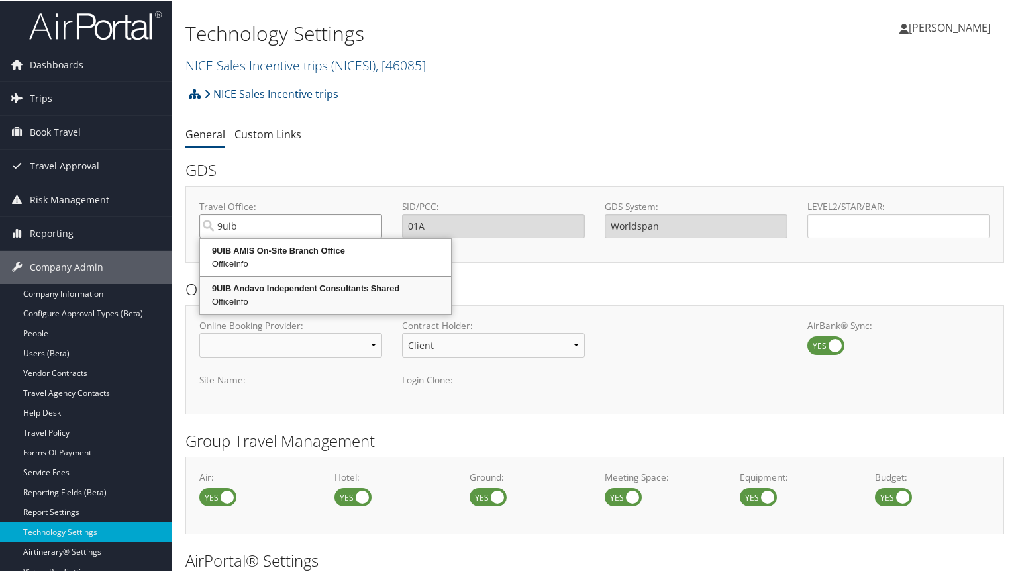
click at [299, 289] on div "9UIB Andavo Independent Consultants Shared" at bounding box center [325, 287] width 247 height 13
type input "9UIB Andavo Independent Consultants Shared"
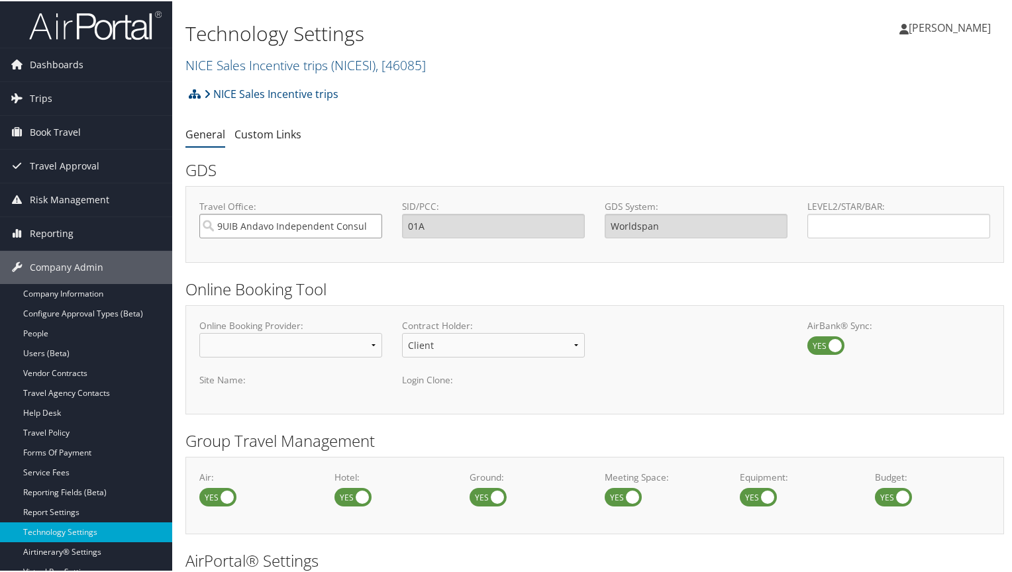
type input "9UIB"
type input "Sabre"
type input "9UIB Andavo Independent Consultants Shared"
click at [864, 223] on input "LEVEL2/STAR/BAR:" at bounding box center [898, 225] width 183 height 25
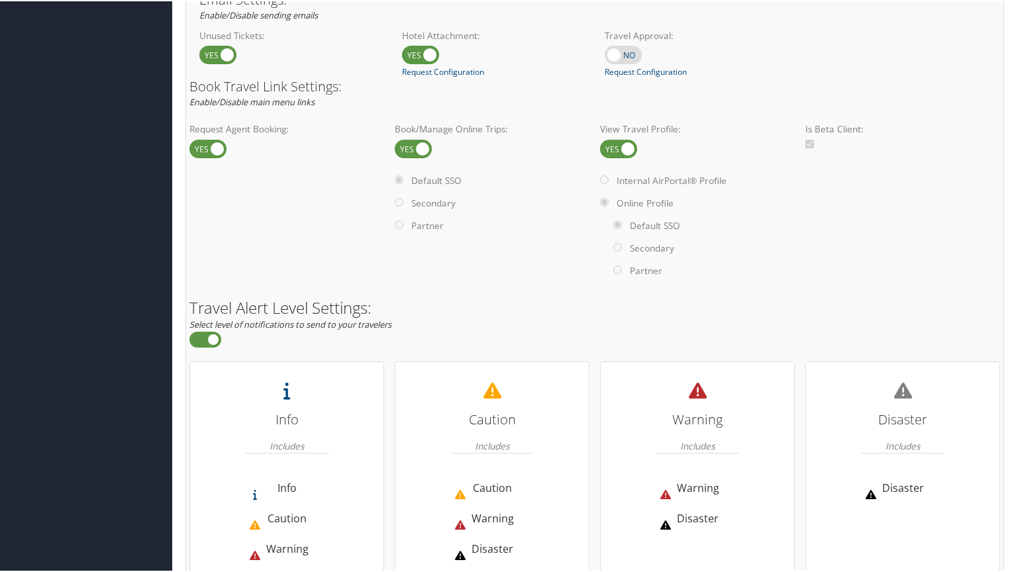
scroll to position [868, 0]
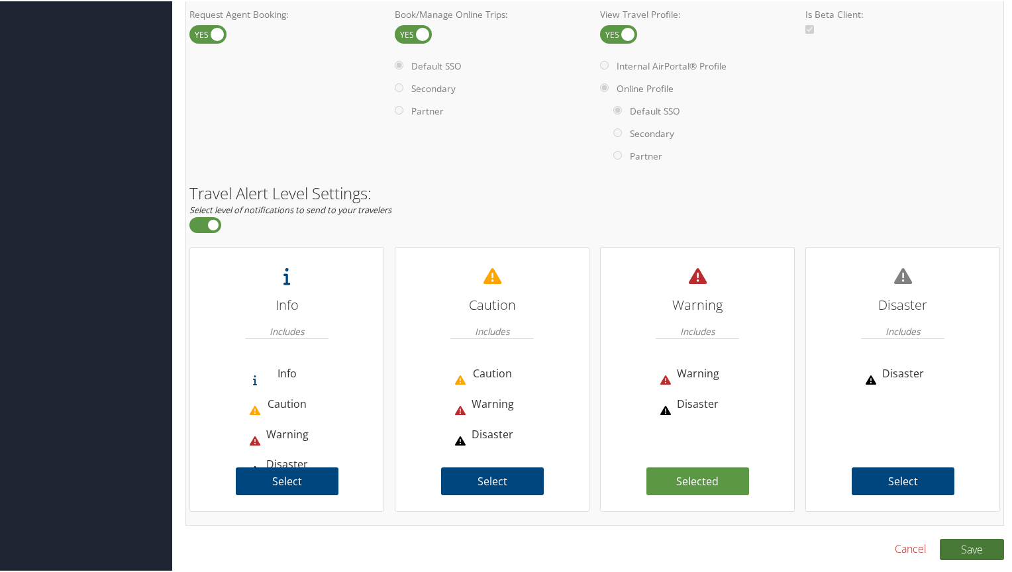
type input "NICESI"
click at [966, 548] on button "Save" at bounding box center [972, 548] width 64 height 21
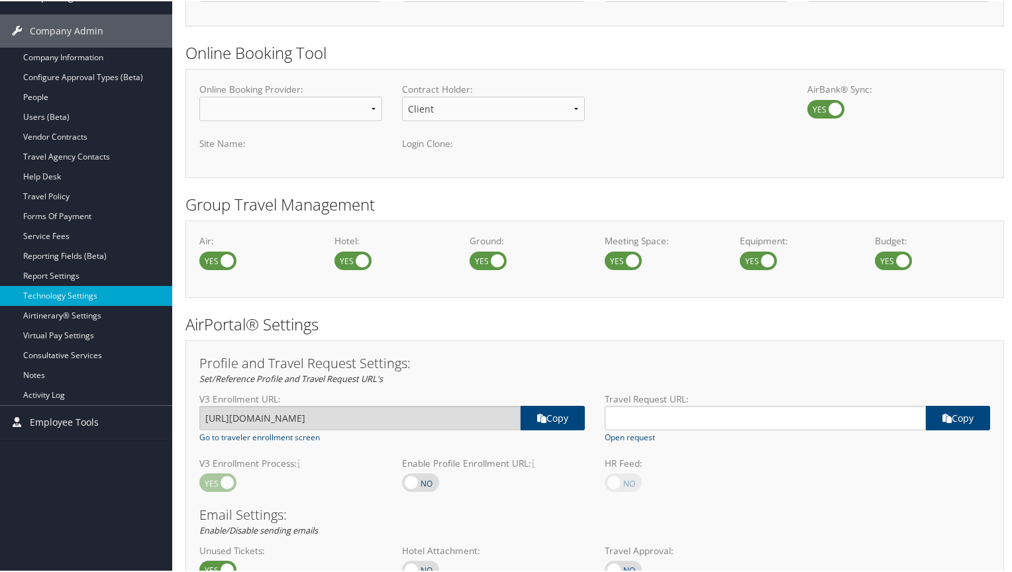
scroll to position [206, 0]
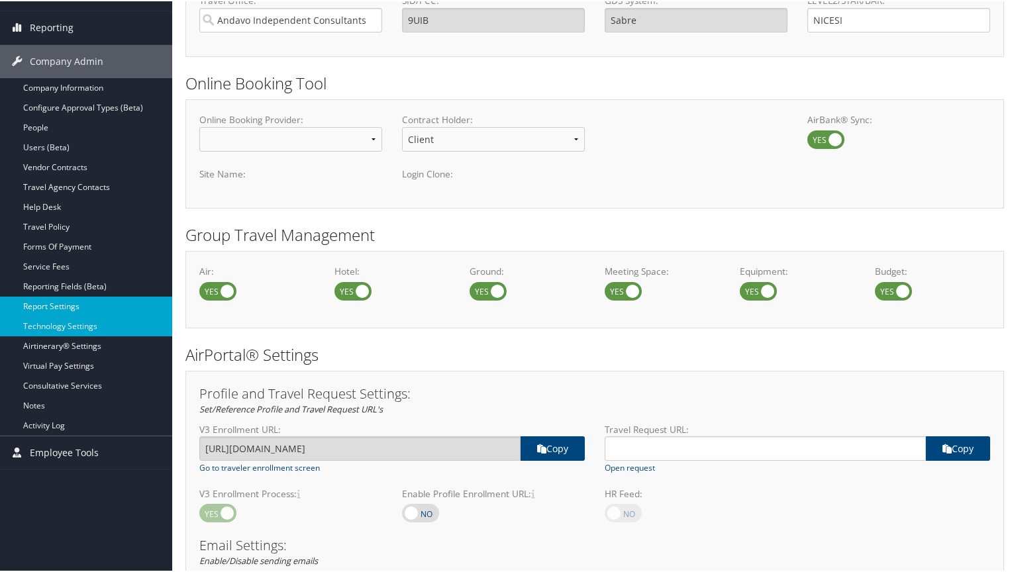
click at [57, 300] on link "Report Settings" at bounding box center [86, 305] width 172 height 20
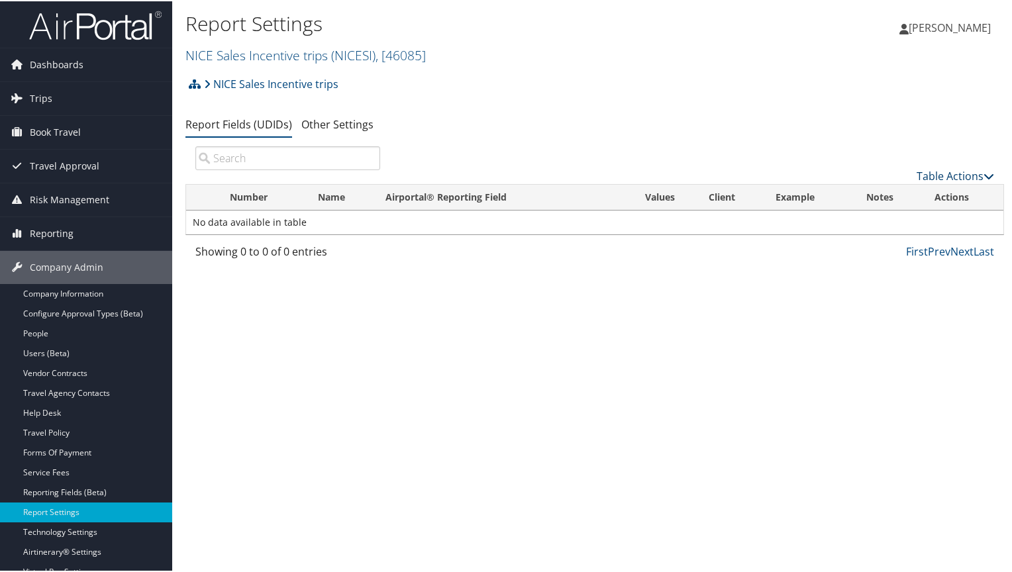
click at [963, 172] on link "Table Actions" at bounding box center [956, 175] width 78 height 15
click at [870, 191] on link "New Record" at bounding box center [911, 196] width 174 height 23
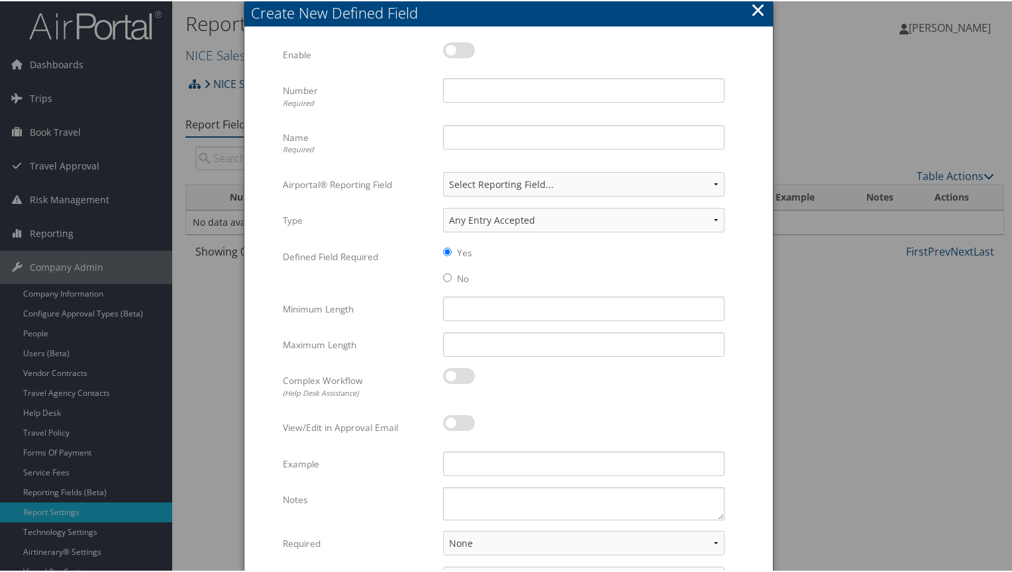
click at [460, 51] on label at bounding box center [459, 49] width 32 height 16
click at [458, 51] on input "checkbox" at bounding box center [454, 51] width 9 height 9
checkbox input "true"
click at [466, 95] on input "Number Required" at bounding box center [584, 89] width 282 height 25
type input "56"
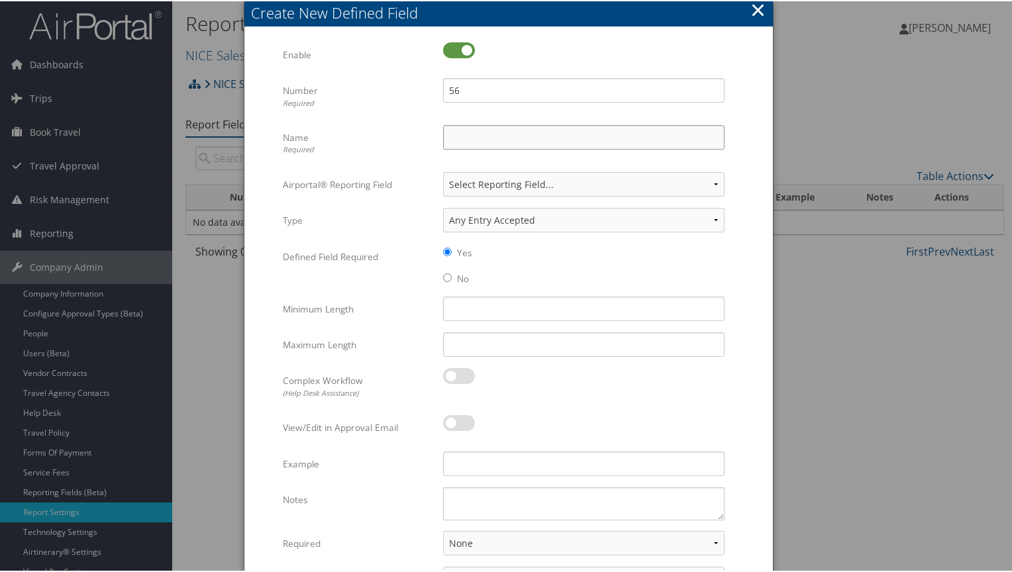
type input "Rule Class"
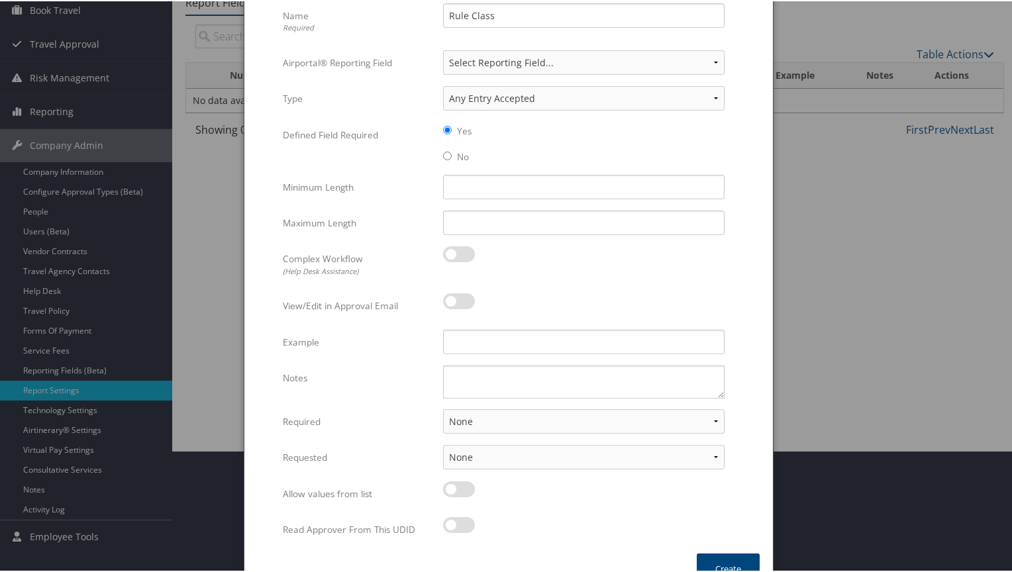
scroll to position [146, 0]
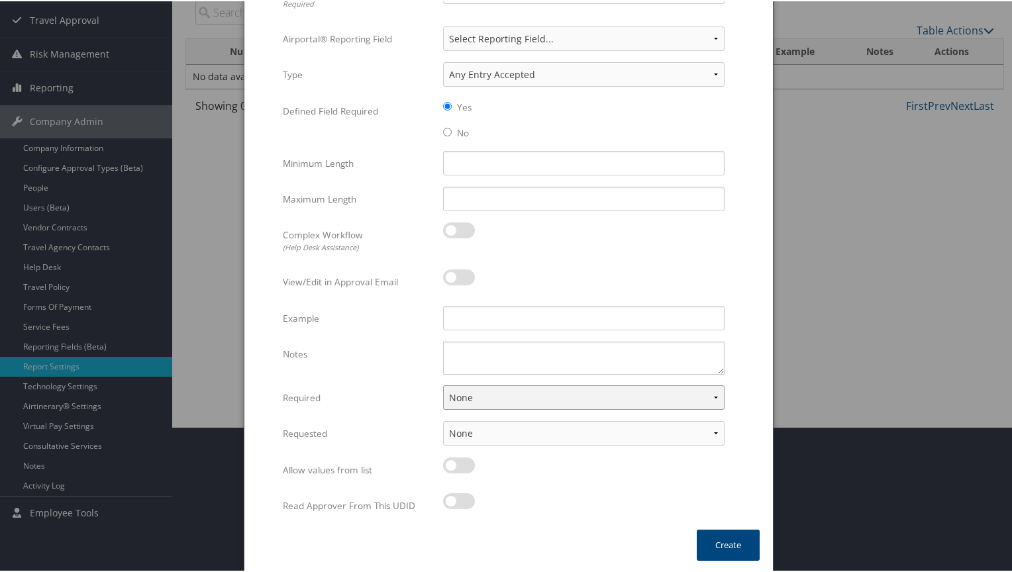
click at [482, 390] on select "None For Guest Travelers For Profiled Travelers For Both" at bounding box center [584, 396] width 282 height 25
select select "both"
click at [443, 384] on select "None For Guest Travelers For Profiled Travelers For Both" at bounding box center [584, 396] width 282 height 25
click at [714, 541] on button "Create" at bounding box center [728, 544] width 63 height 31
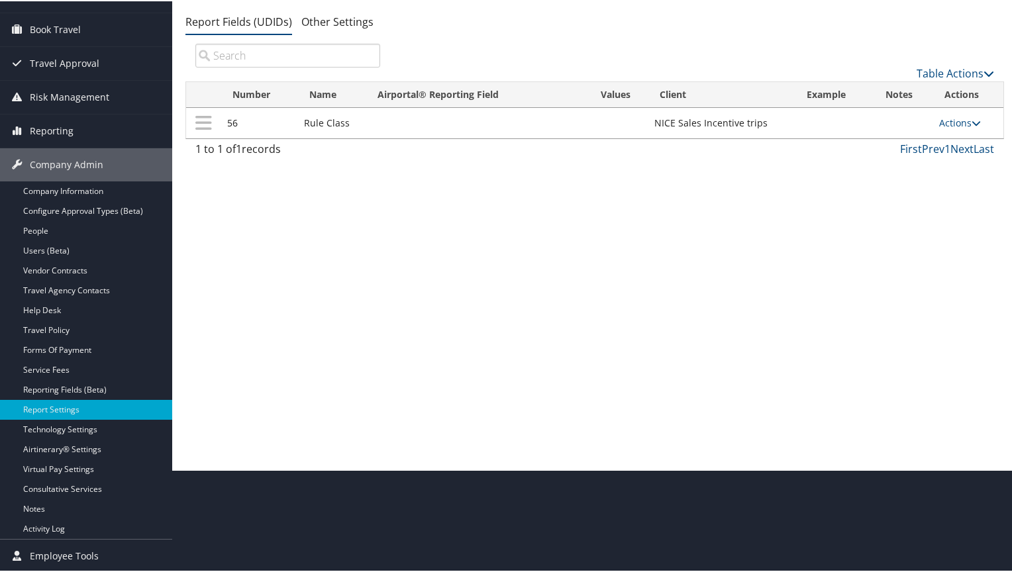
scroll to position [101, 0]
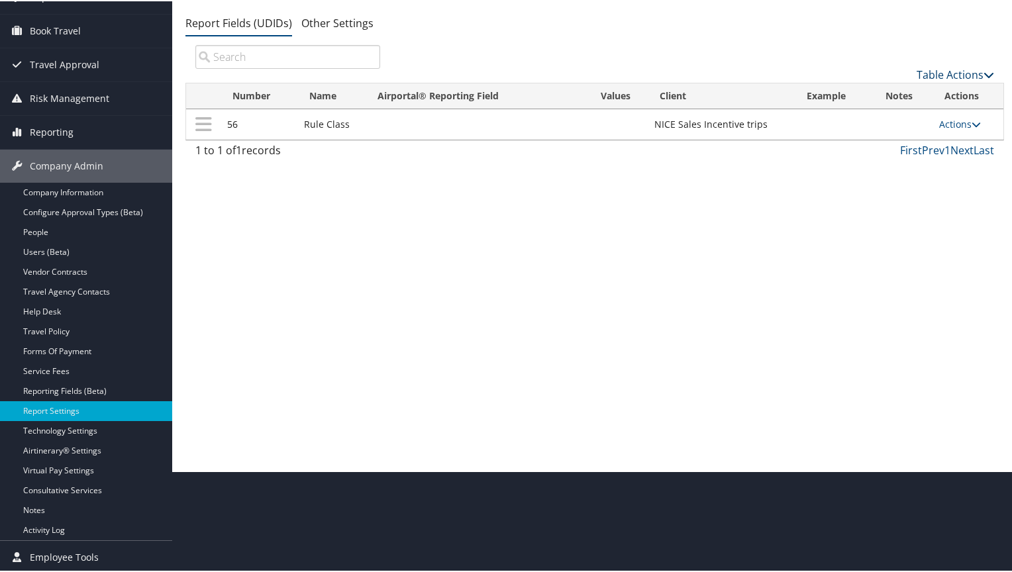
click at [932, 77] on link "Table Actions" at bounding box center [956, 73] width 78 height 15
click at [888, 91] on link "New Record" at bounding box center [911, 94] width 174 height 23
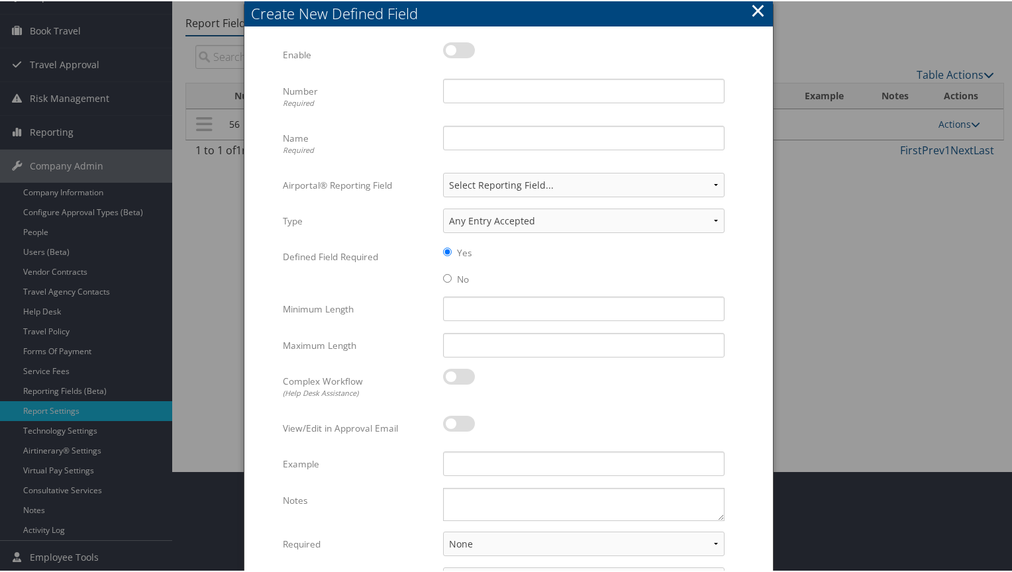
click at [464, 45] on label at bounding box center [459, 49] width 32 height 16
click at [458, 47] on input "checkbox" at bounding box center [454, 51] width 9 height 9
checkbox input "true"
click at [470, 85] on input "Number Required" at bounding box center [584, 90] width 282 height 25
type input "33"
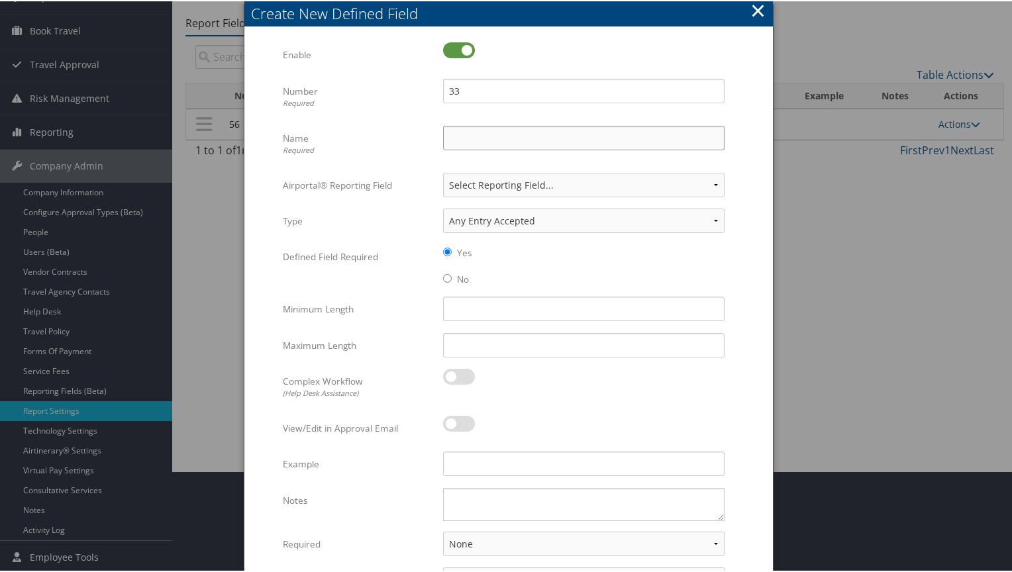
click at [470, 128] on input "Name Required" at bounding box center [584, 137] width 282 height 25
type input "Requested By"
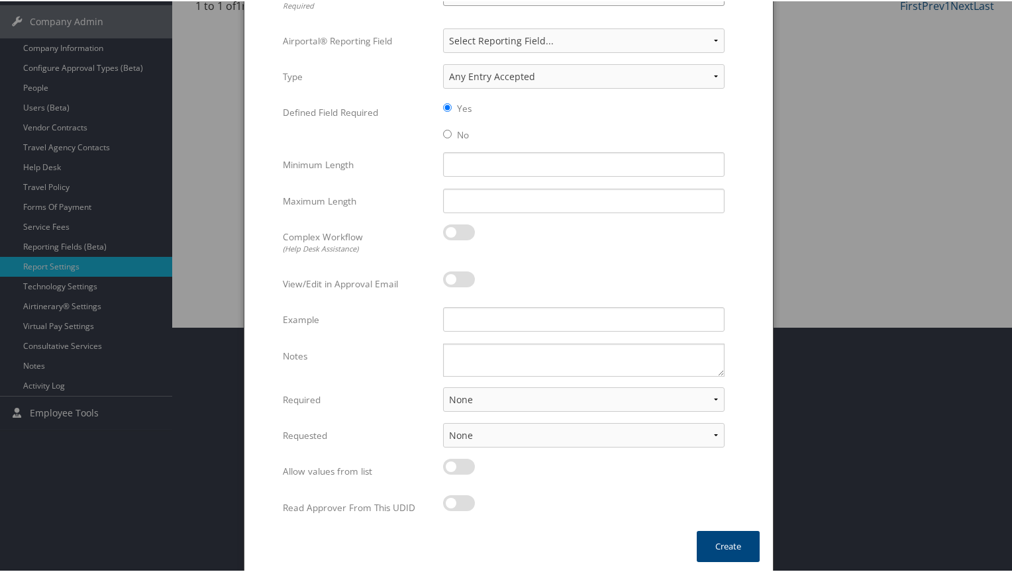
scroll to position [247, 0]
click at [472, 386] on select "None For Guest Travelers For Profiled Travelers For Both" at bounding box center [584, 397] width 282 height 25
select select "both"
click at [443, 385] on select "None For Guest Travelers For Profiled Travelers For Both" at bounding box center [584, 397] width 282 height 25
click at [479, 433] on select "None In Profile At Booking Both" at bounding box center [584, 433] width 282 height 25
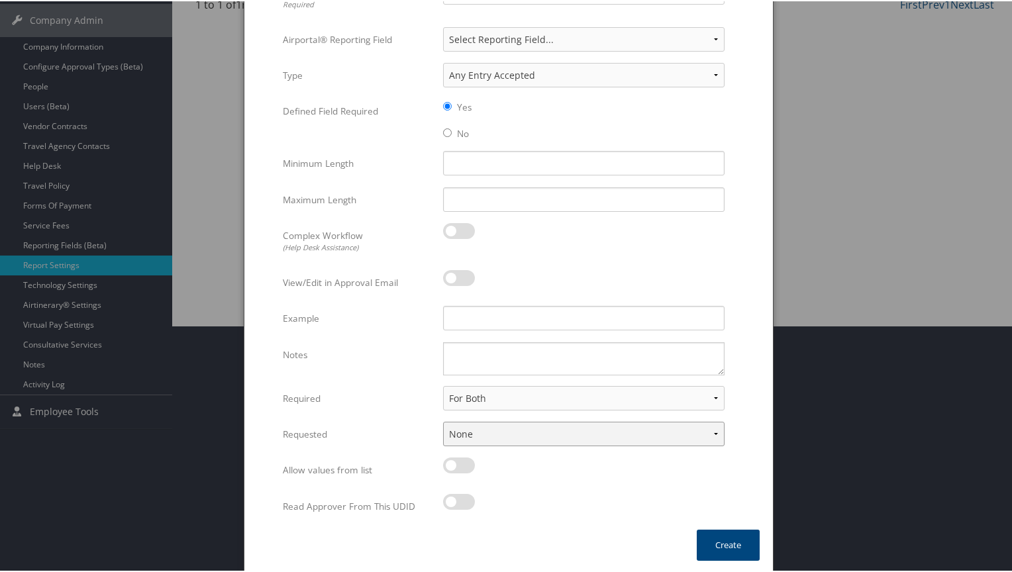
select select "trip"
click at [443, 421] on select "None In Profile At Booking Both" at bounding box center [584, 433] width 282 height 25
click at [731, 543] on button "Create" at bounding box center [728, 544] width 63 height 31
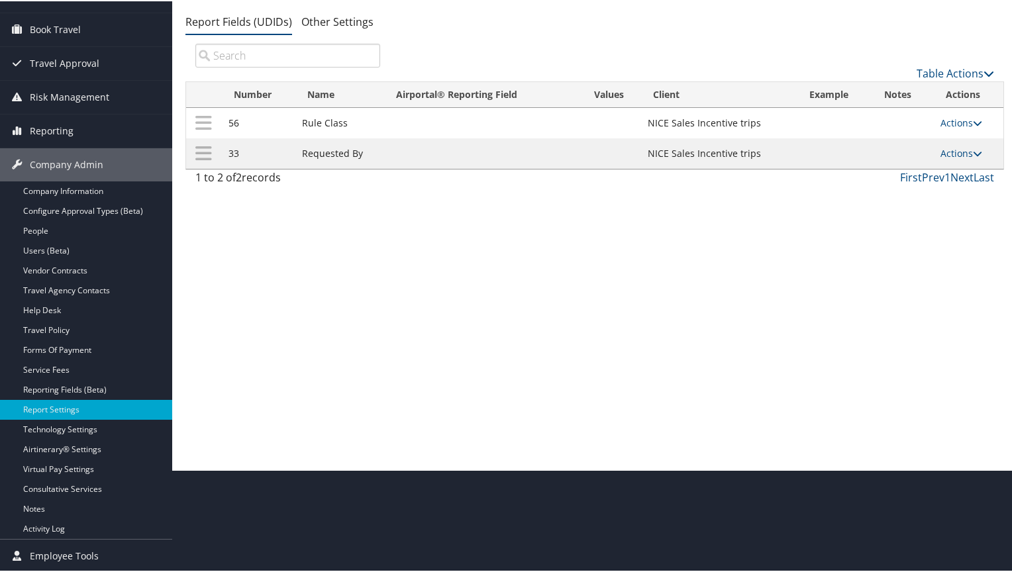
scroll to position [101, 0]
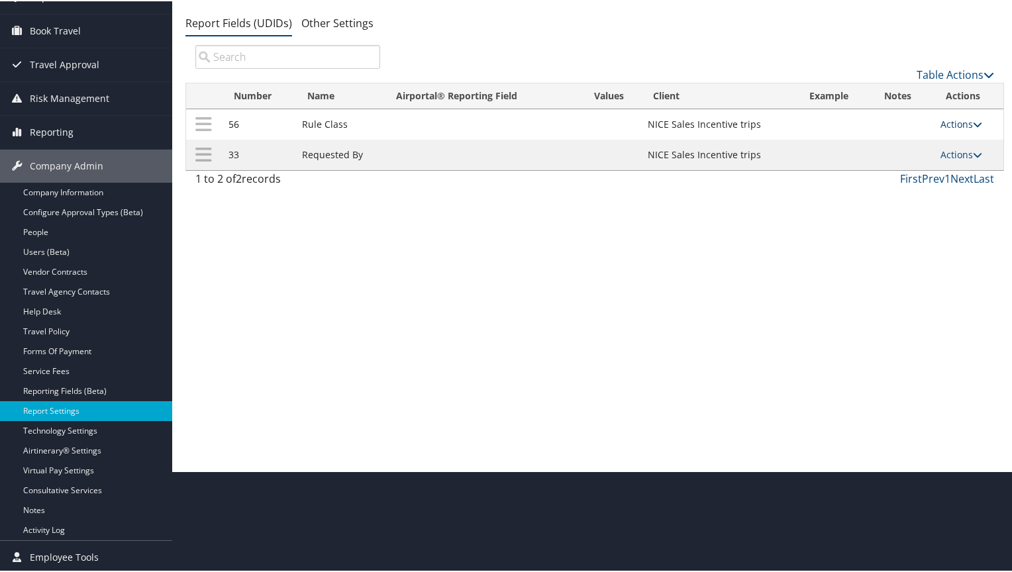
click at [948, 119] on link "Actions" at bounding box center [962, 123] width 42 height 13
click at [894, 138] on link "Update Report Field Values" at bounding box center [905, 143] width 143 height 23
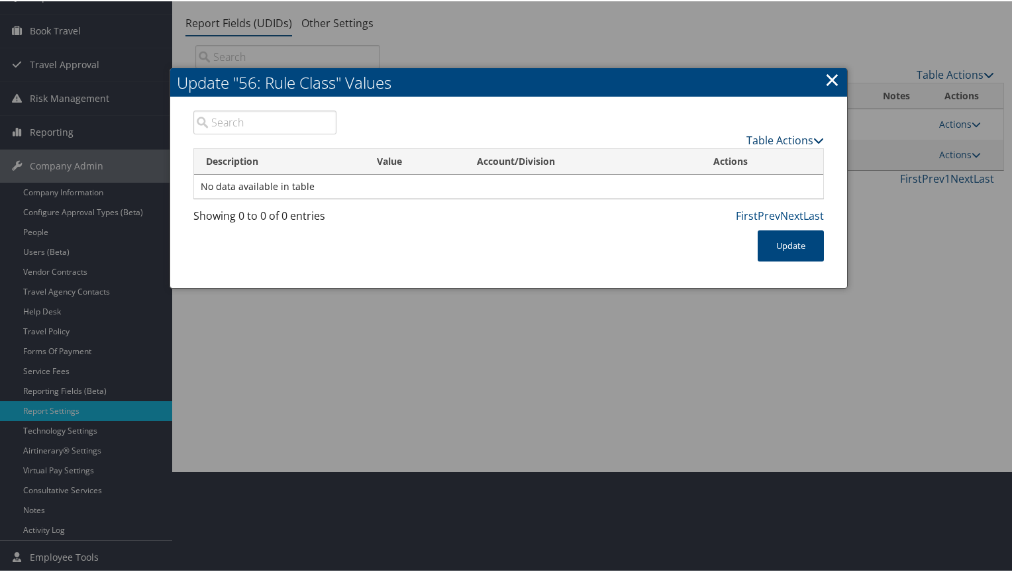
click at [800, 138] on link "Table Actions" at bounding box center [786, 139] width 78 height 15
click at [747, 137] on link "Table Actions" at bounding box center [786, 139] width 78 height 15
click at [699, 154] on link "New Record" at bounding box center [734, 159] width 174 height 23
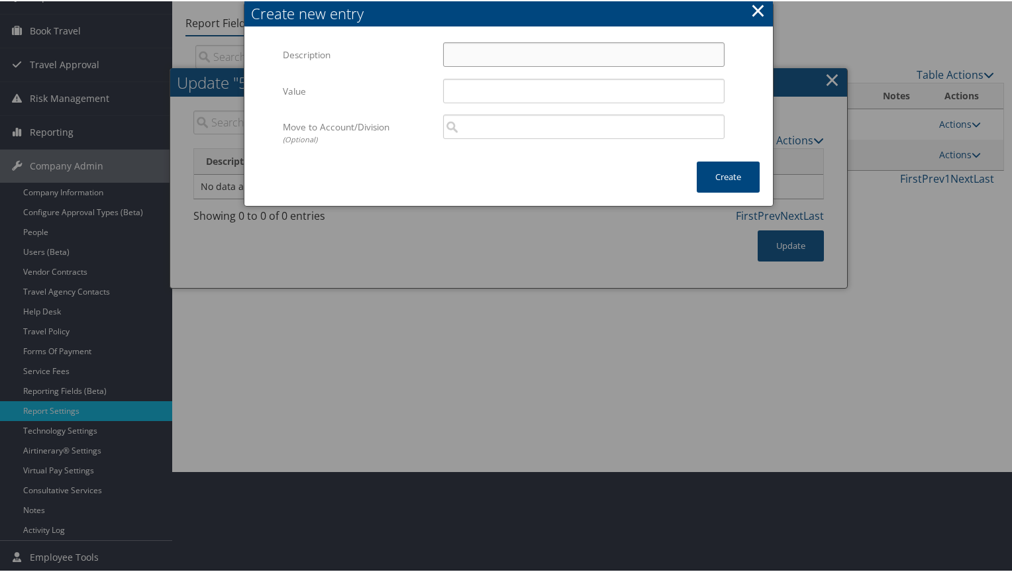
click at [478, 51] on input "Description" at bounding box center [584, 53] width 282 height 25
type input "Default Travel Class"
click at [730, 174] on button "Create" at bounding box center [728, 175] width 63 height 31
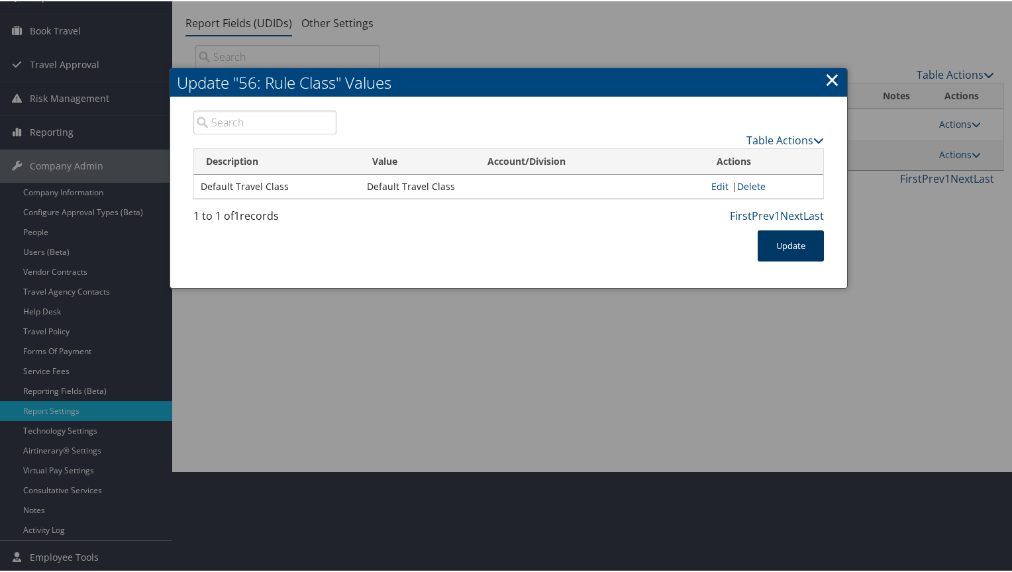
click at [787, 244] on button "Update" at bounding box center [791, 244] width 66 height 31
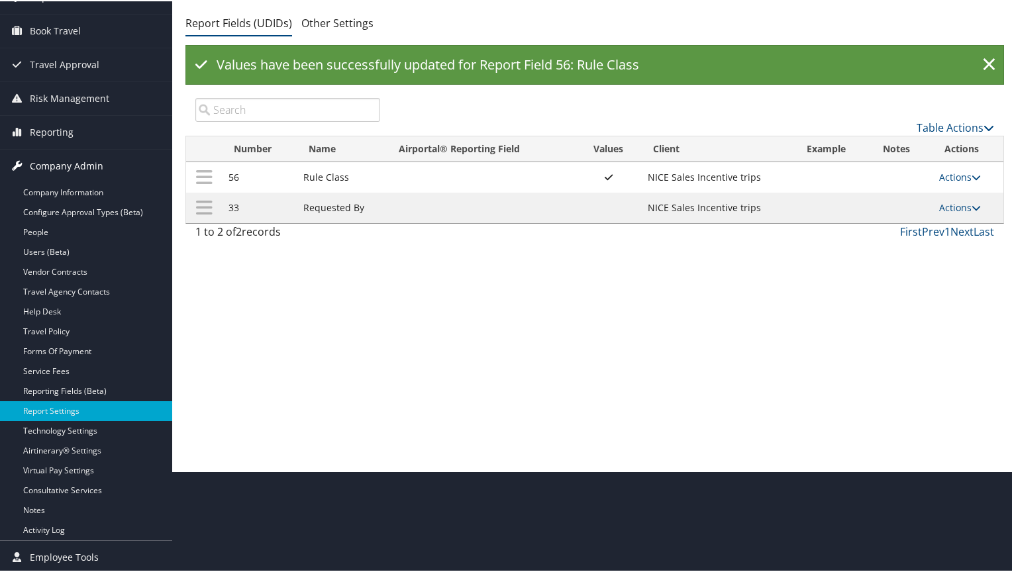
click at [48, 164] on span "Company Admin" at bounding box center [67, 164] width 74 height 33
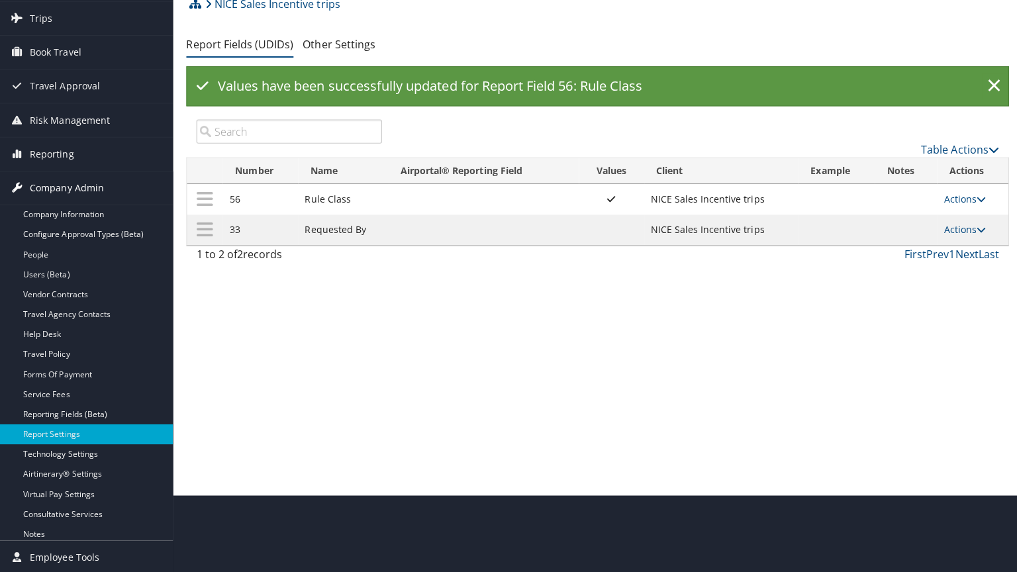
scroll to position [0, 0]
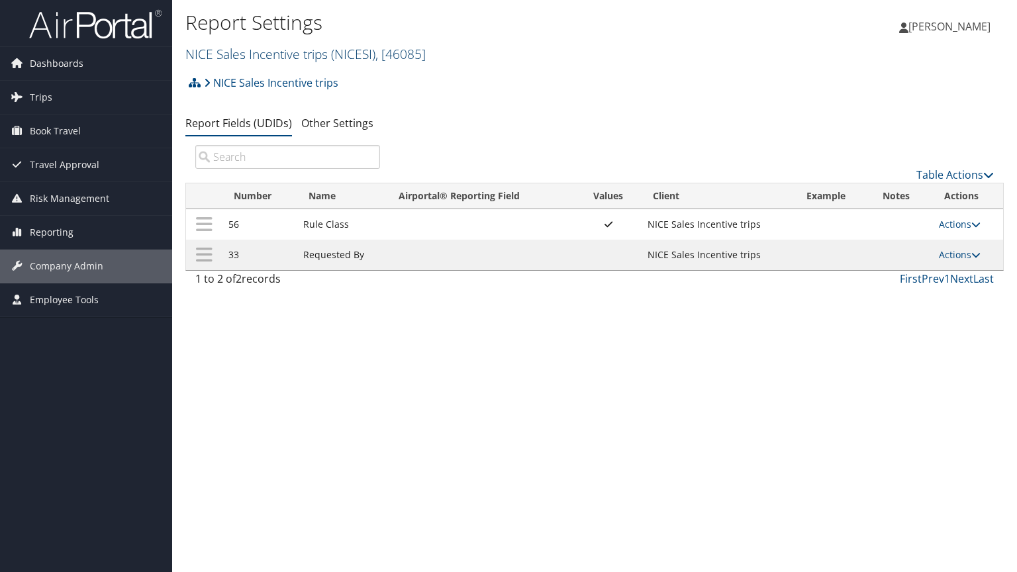
click at [233, 52] on link "NICE Sales Incentive trips ( NICESI ) , [ 46085 ]" at bounding box center [305, 54] width 240 height 18
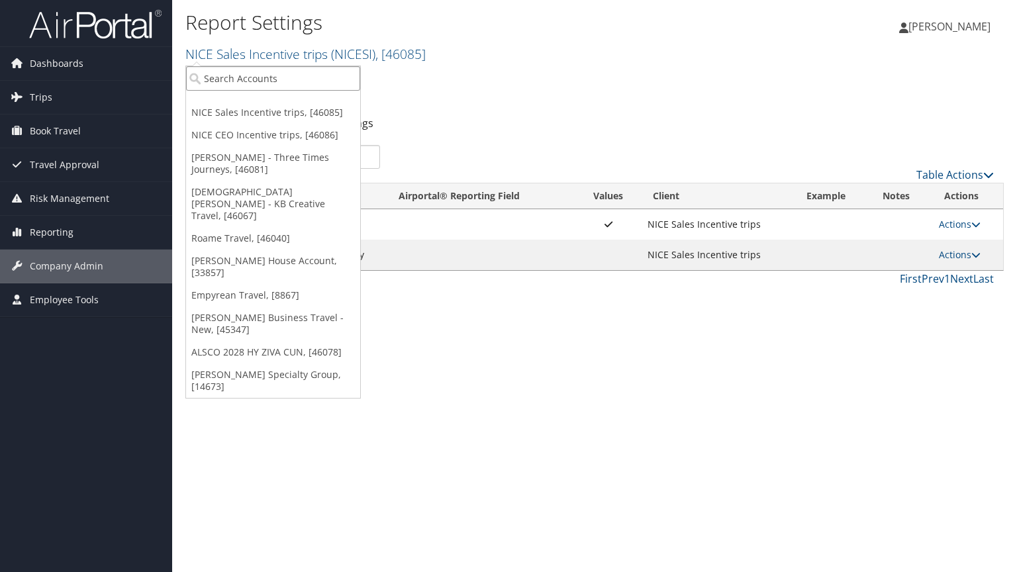
click at [238, 85] on input "search" at bounding box center [273, 78] width 174 height 25
type input "terri"
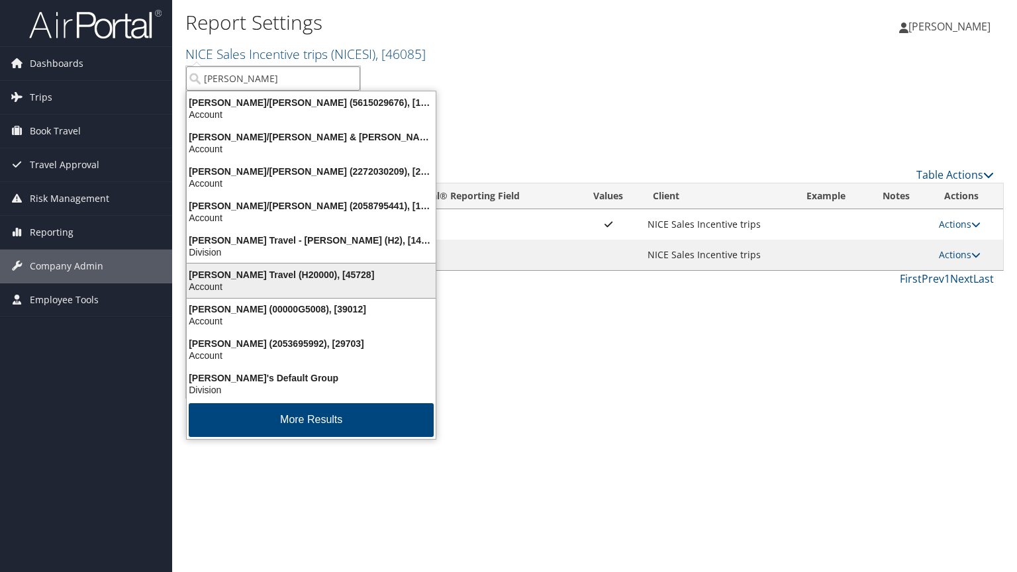
click at [219, 281] on div "Account" at bounding box center [311, 287] width 265 height 12
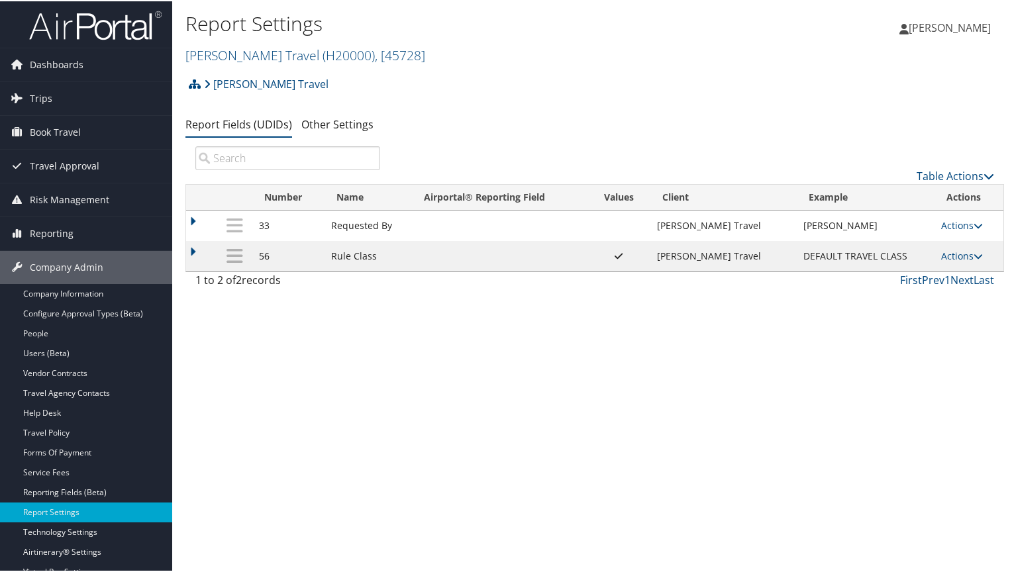
click at [478, 129] on ul "Report Fields (UDIDs) Other Settings" at bounding box center [594, 124] width 819 height 24
click at [371, 392] on div "Report Settings [PERSON_NAME] Travel ( H20000 ) , [ 45728 ] [PERSON_NAME] Trave…" at bounding box center [594, 286] width 845 height 572
